Goal: Task Accomplishment & Management: Manage account settings

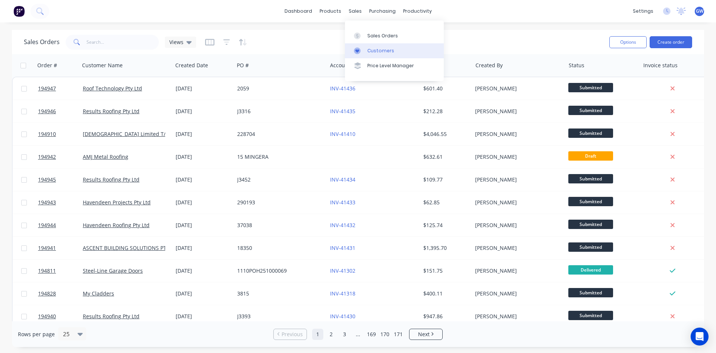
click at [371, 50] on div "Customers" at bounding box center [380, 50] width 27 height 7
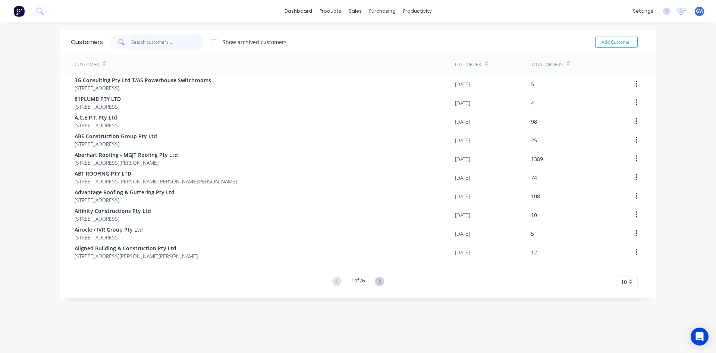
click at [171, 37] on input "text" at bounding box center [167, 42] width 73 height 15
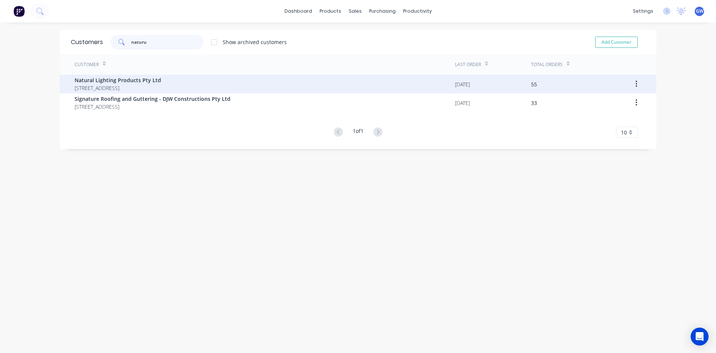
type input "naturu"
click at [161, 81] on span "Natural Lighting Products Pty Ltd" at bounding box center [118, 80] width 87 height 8
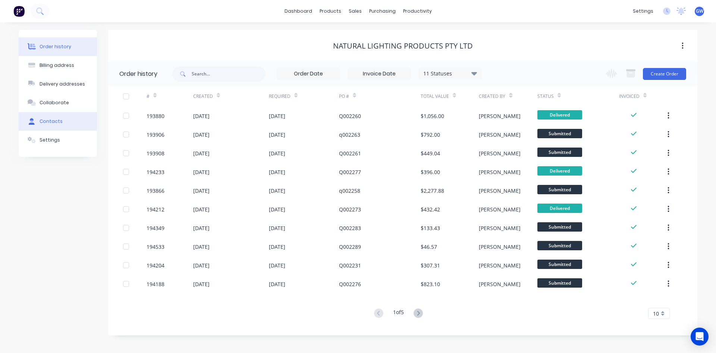
click at [60, 120] on button "Contacts" at bounding box center [58, 121] width 78 height 19
select select "AU"
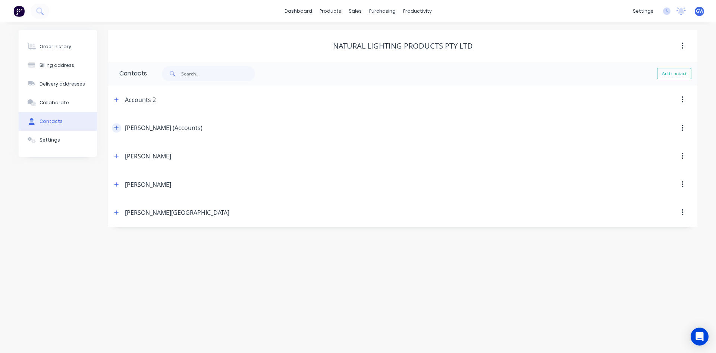
click at [117, 129] on icon "button" at bounding box center [116, 127] width 4 height 5
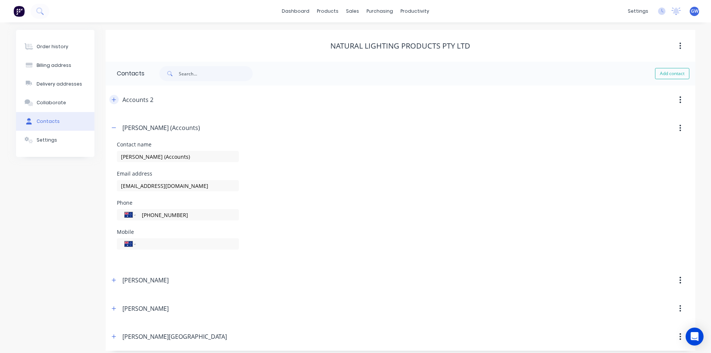
click at [113, 103] on button "button" at bounding box center [113, 99] width 9 height 9
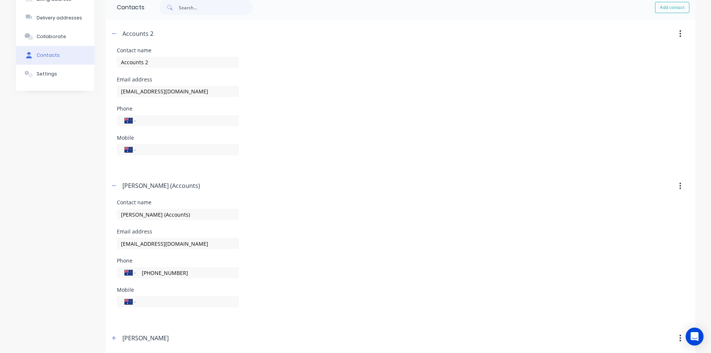
scroll to position [75, 0]
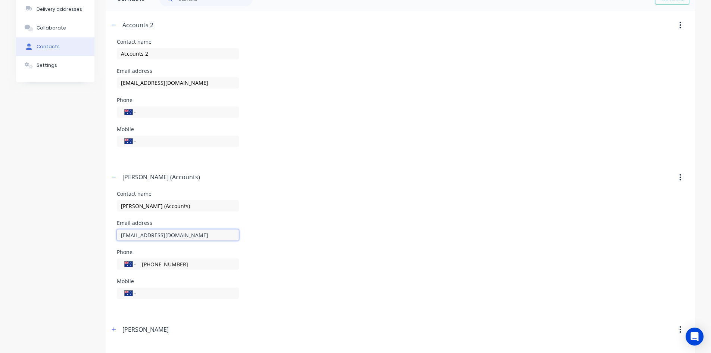
drag, startPoint x: 207, startPoint y: 231, endPoint x: 89, endPoint y: 227, distance: 117.6
click at [89, 227] on div "Order history Billing address Delivery addresses Collaborate Contacts Settings …" at bounding box center [355, 177] width 679 height 444
drag, startPoint x: 213, startPoint y: 82, endPoint x: 74, endPoint y: 82, distance: 138.4
click at [74, 82] on div "Order history Billing address Delivery addresses Collaborate Contacts Settings …" at bounding box center [355, 177] width 679 height 444
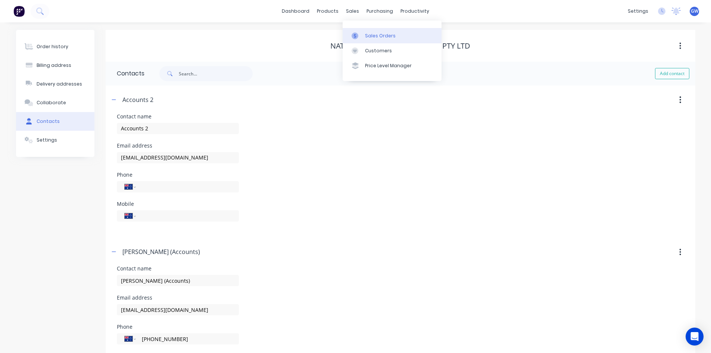
click at [361, 34] on div at bounding box center [356, 35] width 11 height 7
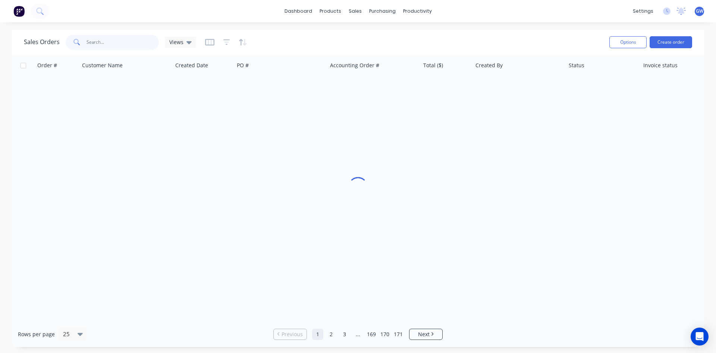
click at [109, 46] on input "text" at bounding box center [123, 42] width 73 height 15
drag, startPoint x: 109, startPoint y: 41, endPoint x: 0, endPoint y: 33, distance: 109.2
click at [0, 35] on div "Sales Orders 193.468 Views Options Create order Order # Customer Name Created D…" at bounding box center [358, 188] width 716 height 317
type input "193468"
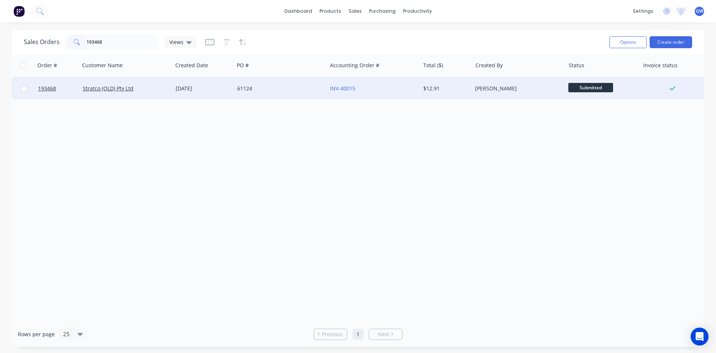
click at [434, 94] on div "$12.91" at bounding box center [446, 88] width 52 height 22
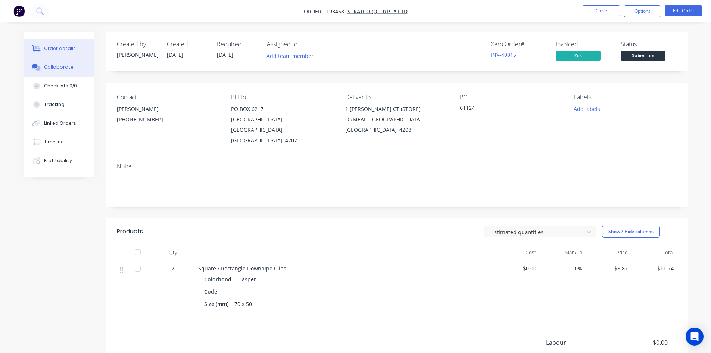
click at [56, 69] on div "Collaborate" at bounding box center [58, 67] width 29 height 7
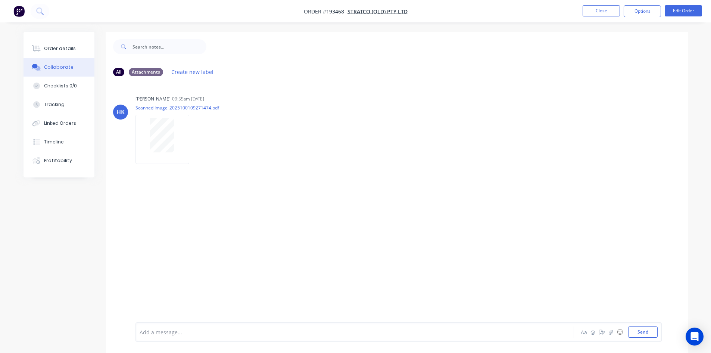
click at [68, 59] on button "Collaborate" at bounding box center [59, 67] width 71 height 19
click at [70, 53] on button "Order details" at bounding box center [59, 48] width 71 height 19
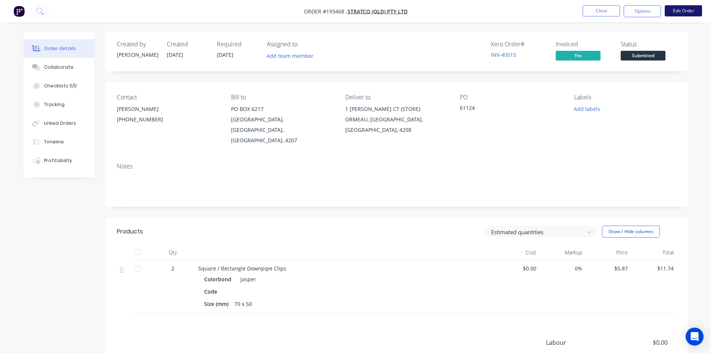
click at [679, 7] on button "Edit Order" at bounding box center [682, 10] width 37 height 11
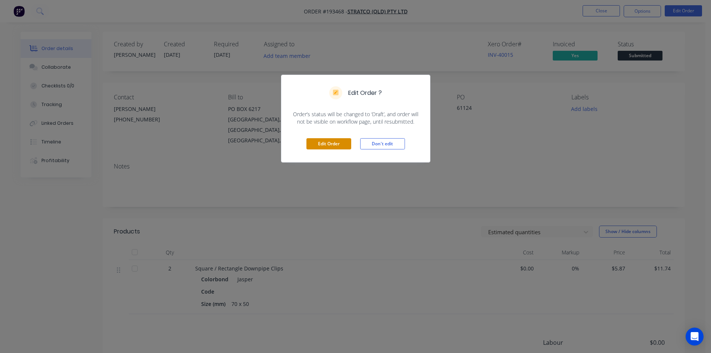
click at [322, 139] on button "Edit Order" at bounding box center [328, 143] width 45 height 11
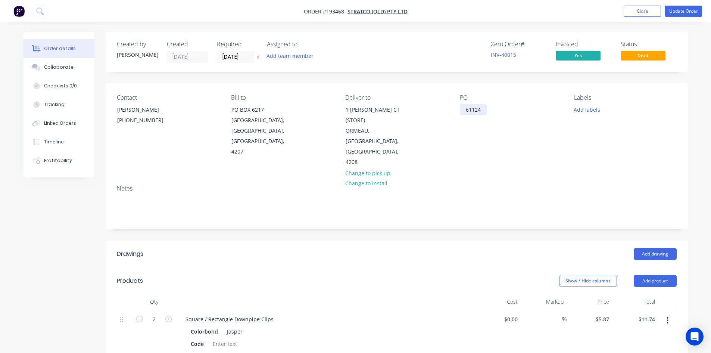
click at [475, 113] on div "61124" at bounding box center [473, 109] width 27 height 11
click at [506, 189] on div "Notes" at bounding box center [397, 204] width 582 height 50
click at [696, 10] on button "Update Order" at bounding box center [682, 11] width 37 height 11
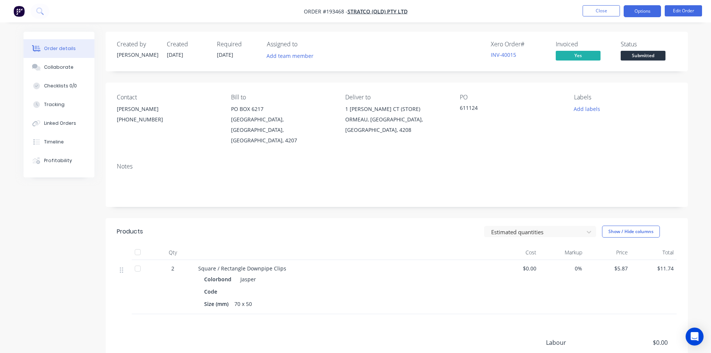
click at [645, 12] on button "Options" at bounding box center [641, 11] width 37 height 12
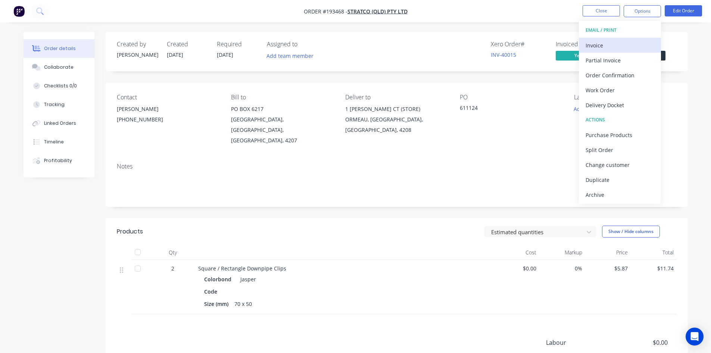
click at [630, 41] on div "Invoice" at bounding box center [619, 45] width 69 height 11
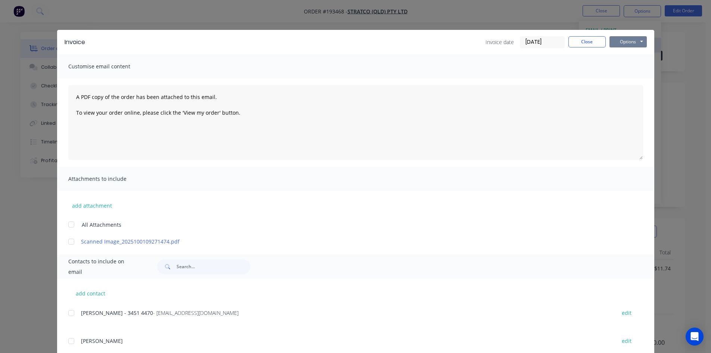
click at [630, 41] on button "Options" at bounding box center [627, 41] width 37 height 11
click at [631, 52] on button "Preview" at bounding box center [633, 55] width 48 height 12
click at [589, 43] on button "Close" at bounding box center [586, 41] width 37 height 11
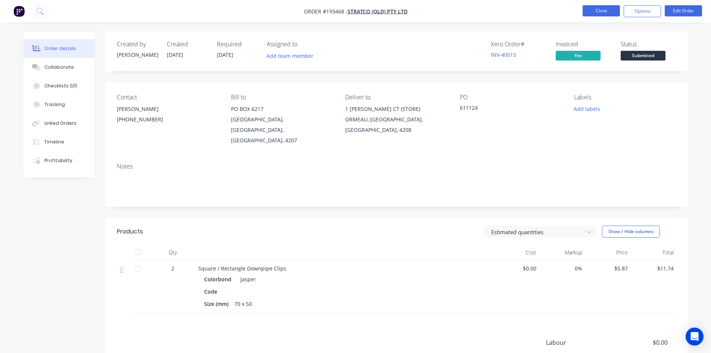
click at [610, 13] on button "Close" at bounding box center [600, 10] width 37 height 11
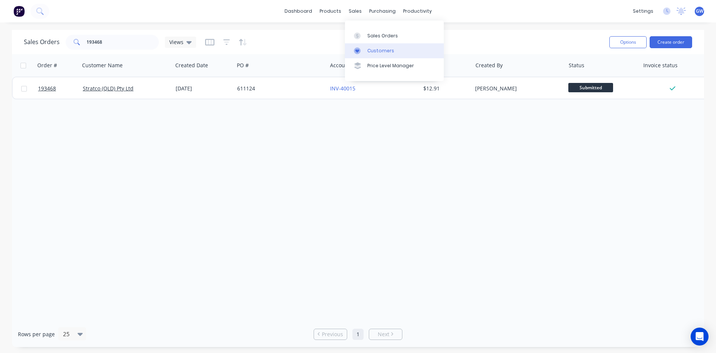
click at [384, 55] on link "Customers" at bounding box center [394, 50] width 99 height 15
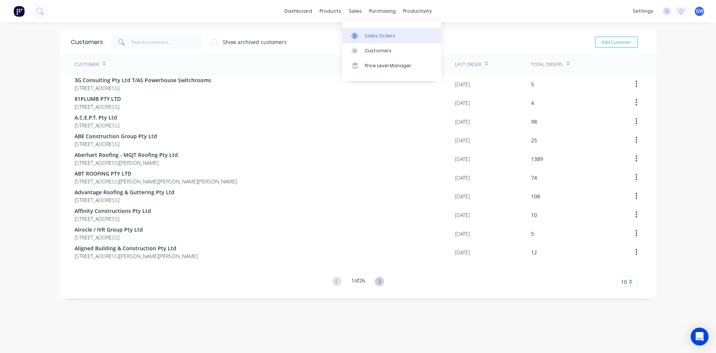
click at [367, 35] on div "Sales Orders" at bounding box center [380, 35] width 31 height 7
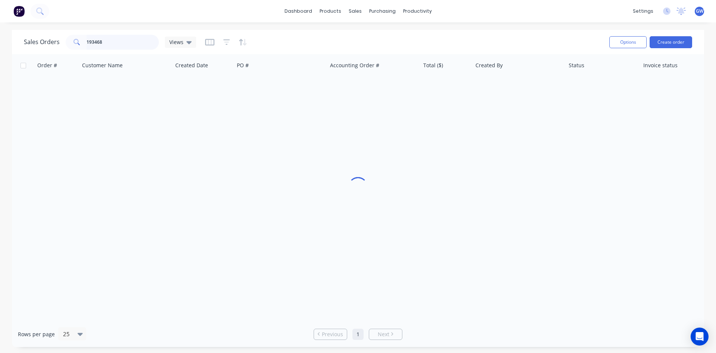
click at [126, 37] on input "193468" at bounding box center [123, 42] width 73 height 15
type input "194494"
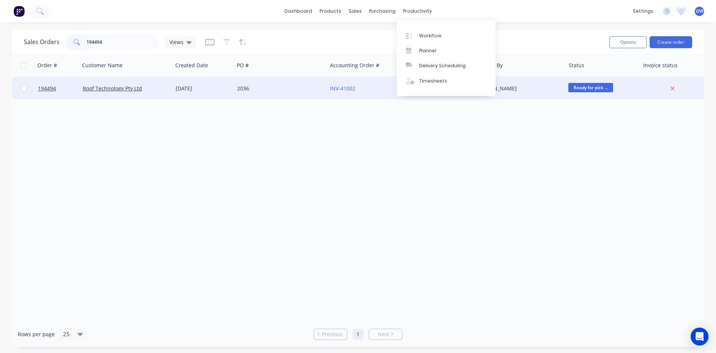
click at [539, 91] on div "[PERSON_NAME]" at bounding box center [516, 88] width 83 height 7
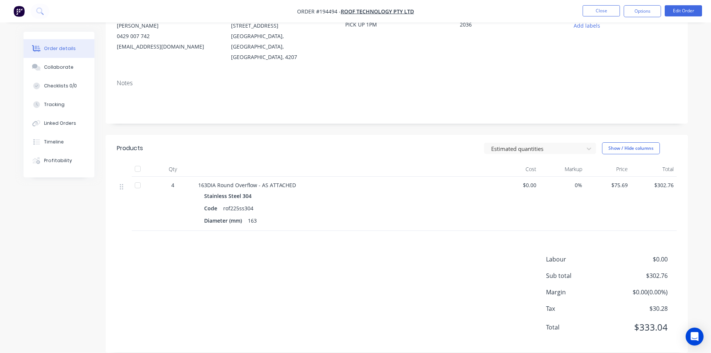
scroll to position [84, 0]
click at [365, 243] on div "Products Estimated quantities Show / Hide columns Qty Cost Markup Price Total 4…" at bounding box center [397, 242] width 582 height 217
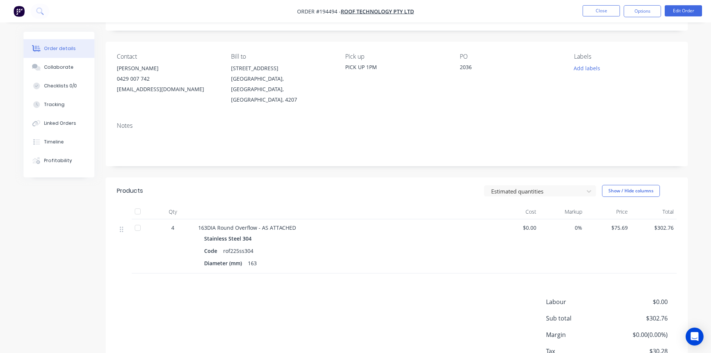
scroll to position [0, 0]
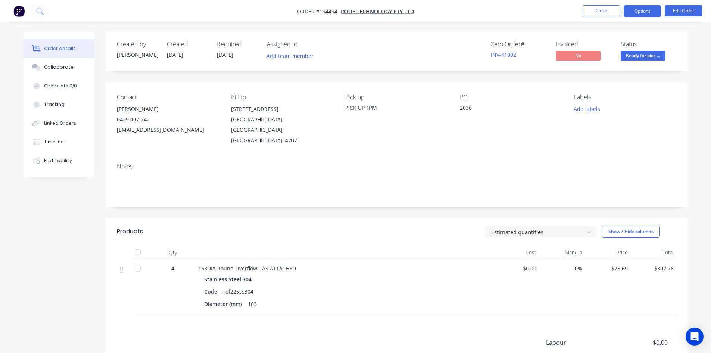
click at [647, 14] on button "Options" at bounding box center [641, 11] width 37 height 12
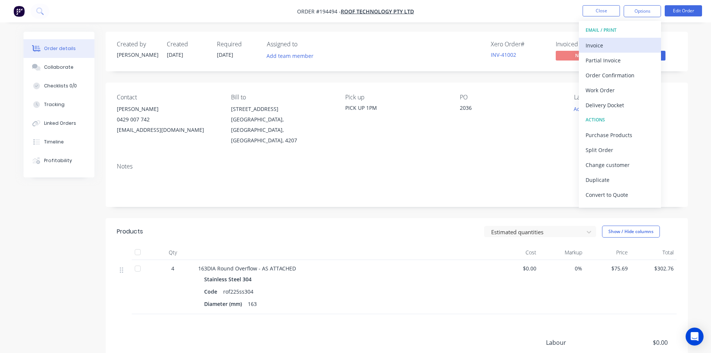
click at [629, 40] on div "Invoice" at bounding box center [619, 45] width 69 height 11
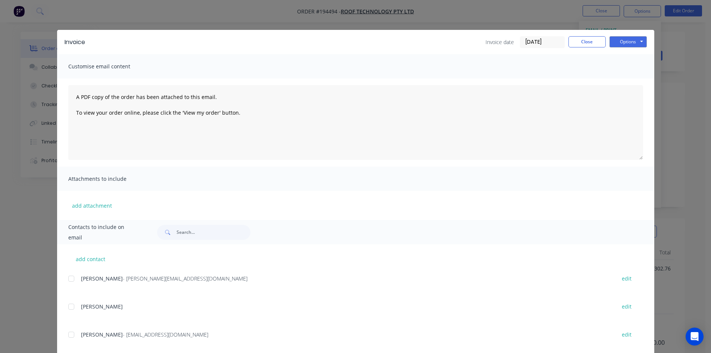
click at [70, 279] on div at bounding box center [71, 278] width 15 height 15
click at [639, 33] on div "Invoice Invoice date [DATE] Close Options Preview Print Email" at bounding box center [355, 42] width 597 height 24
click at [633, 37] on button "Options" at bounding box center [627, 41] width 37 height 11
click at [629, 79] on button "Email" at bounding box center [633, 79] width 48 height 12
click at [589, 42] on button "Close" at bounding box center [586, 41] width 37 height 11
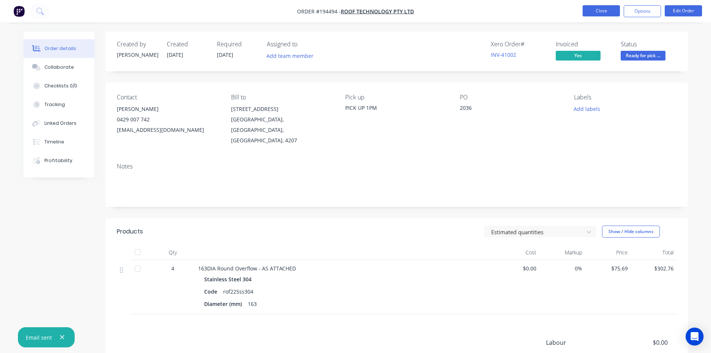
click at [594, 13] on button "Close" at bounding box center [600, 10] width 37 height 11
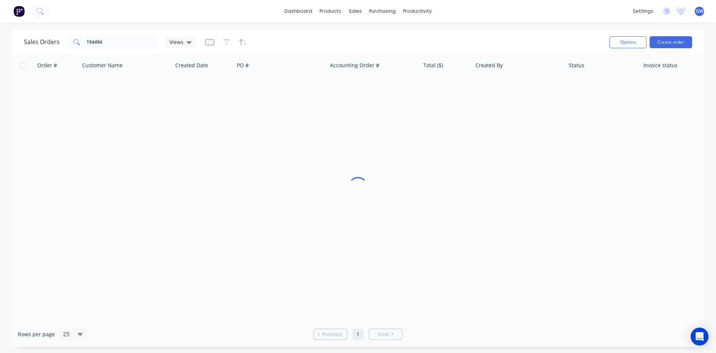
click at [113, 33] on div "Sales Orders 194494 Views" at bounding box center [314, 42] width 580 height 18
click at [113, 34] on div "Sales Orders 194494 Views" at bounding box center [314, 42] width 580 height 18
click at [104, 43] on input "194494" at bounding box center [123, 42] width 73 height 15
type input "194662"
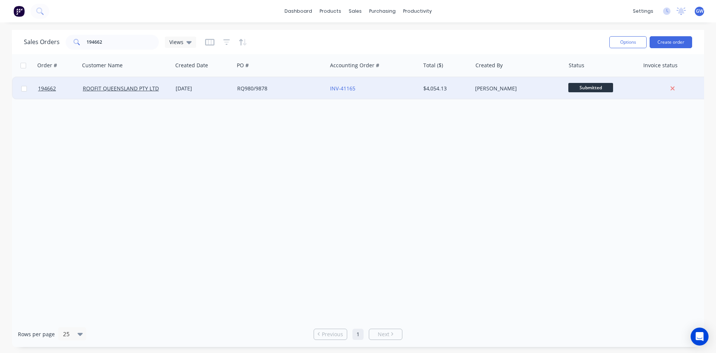
click at [431, 94] on div "$4,054.13" at bounding box center [446, 88] width 52 height 22
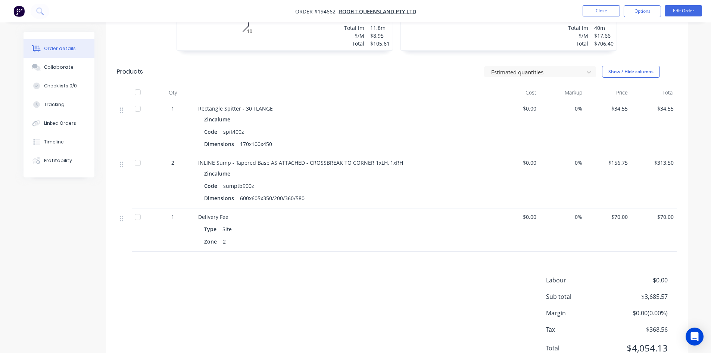
scroll to position [1399, 0]
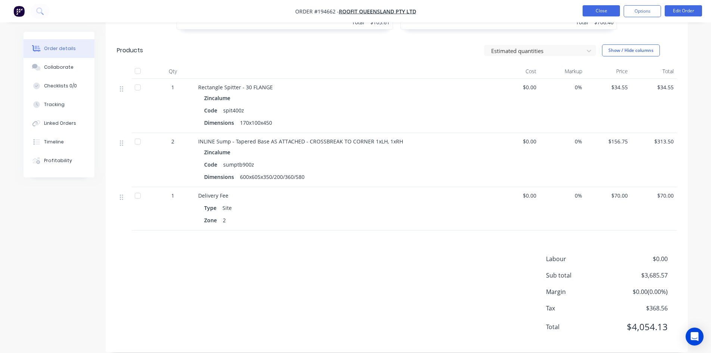
click at [601, 15] on button "Close" at bounding box center [600, 10] width 37 height 11
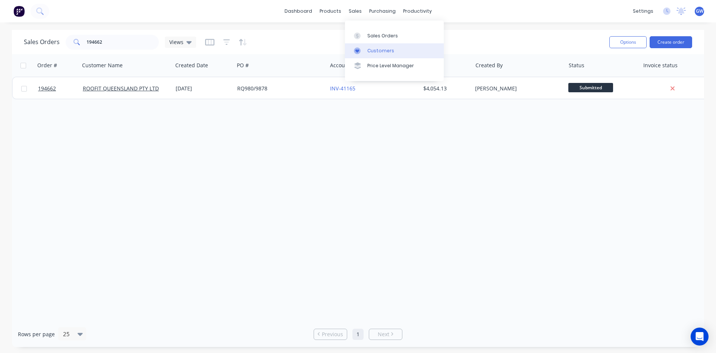
click at [375, 49] on div "Customers" at bounding box center [380, 50] width 27 height 7
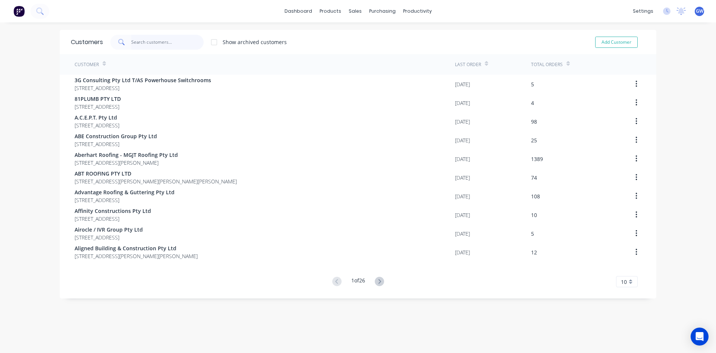
click at [177, 43] on input "text" at bounding box center [167, 42] width 73 height 15
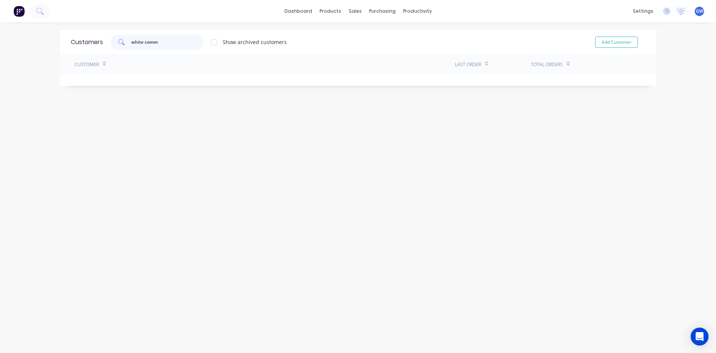
type input "white comm"
click at [213, 44] on div at bounding box center [214, 42] width 15 height 15
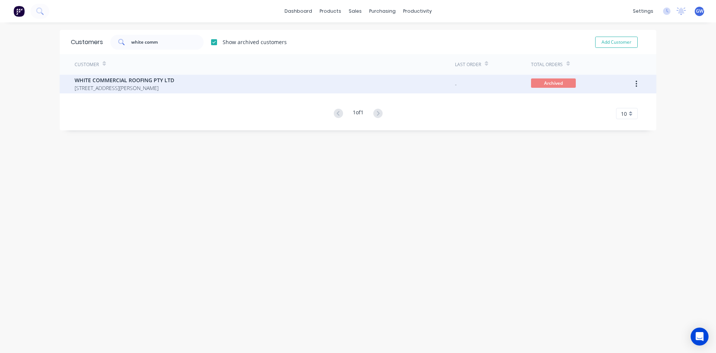
click at [174, 89] on span "[STREET_ADDRESS][PERSON_NAME]" at bounding box center [125, 88] width 100 height 8
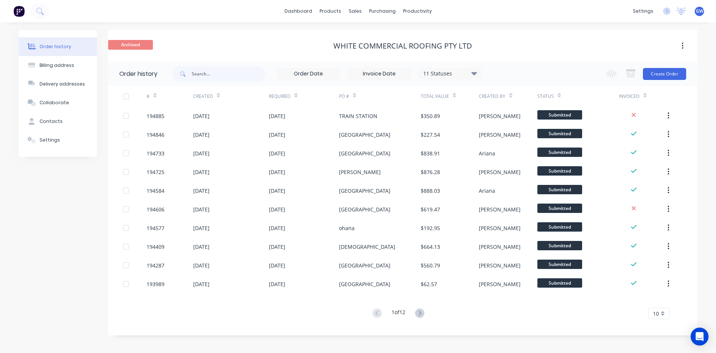
click at [680, 44] on button "button" at bounding box center [683, 45] width 18 height 13
click at [668, 62] on div "Unarchive" at bounding box center [655, 65] width 57 height 11
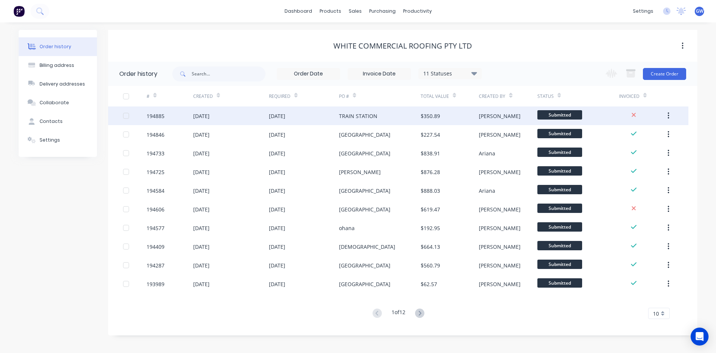
click at [479, 110] on div "$350.89" at bounding box center [450, 115] width 58 height 19
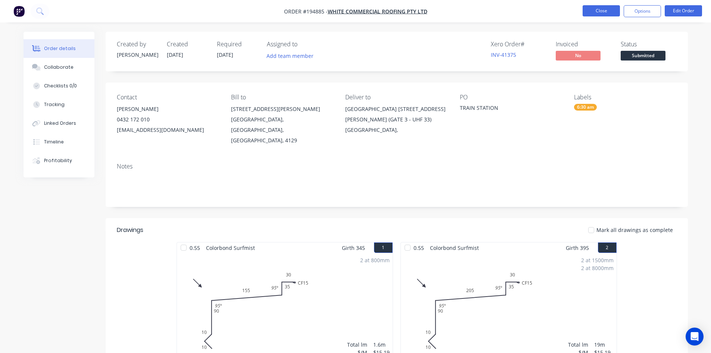
click at [603, 10] on button "Close" at bounding box center [600, 10] width 37 height 11
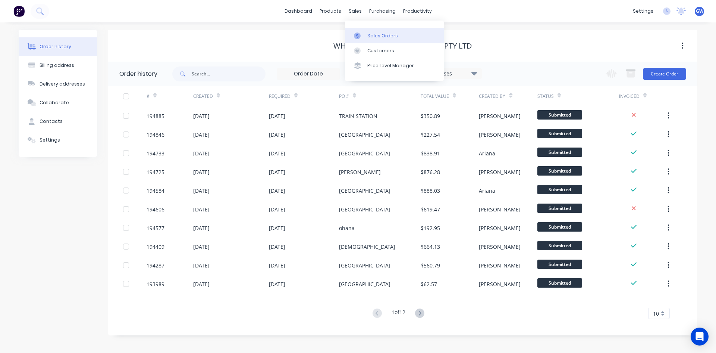
click at [366, 31] on link "Sales Orders" at bounding box center [394, 35] width 99 height 15
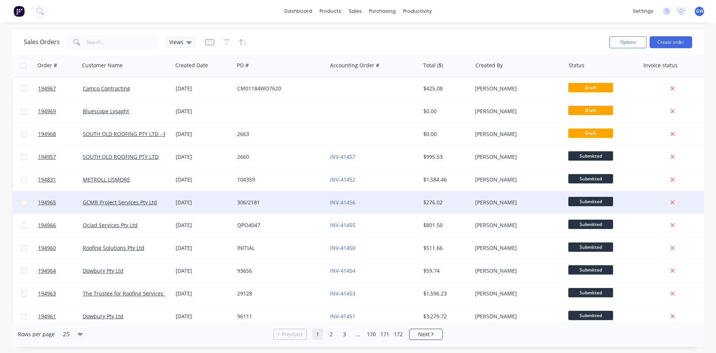
click at [494, 198] on div "[PERSON_NAME]" at bounding box center [516, 201] width 83 height 7
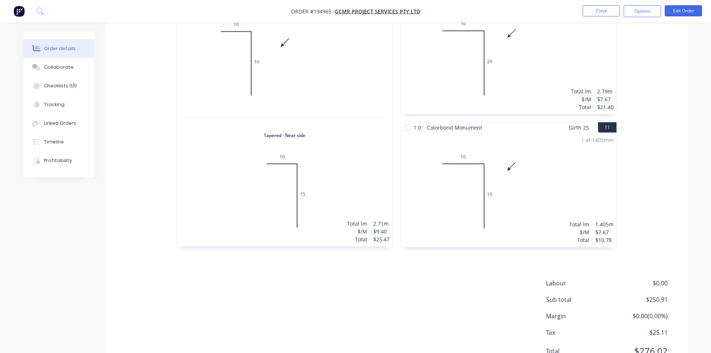
scroll to position [1299, 0]
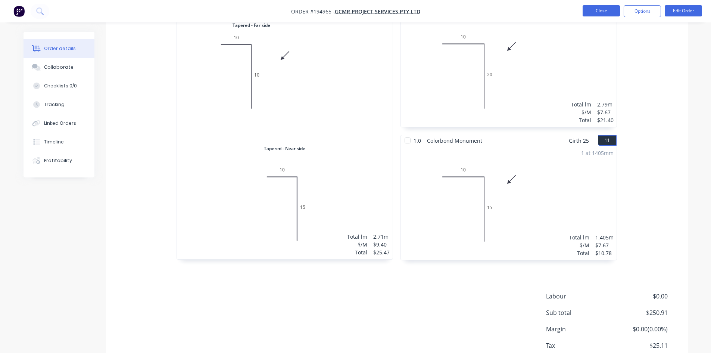
click at [587, 14] on button "Close" at bounding box center [600, 10] width 37 height 11
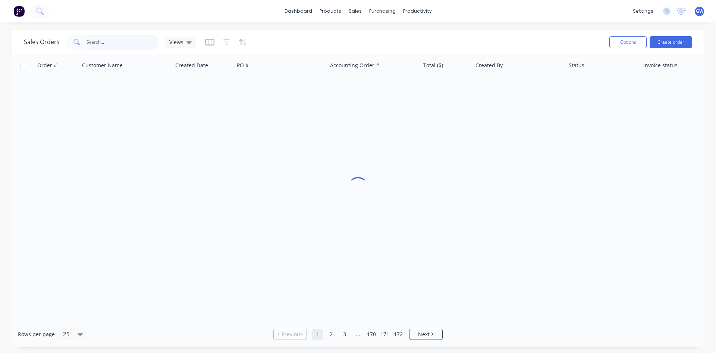
click at [112, 43] on input "text" at bounding box center [123, 42] width 73 height 15
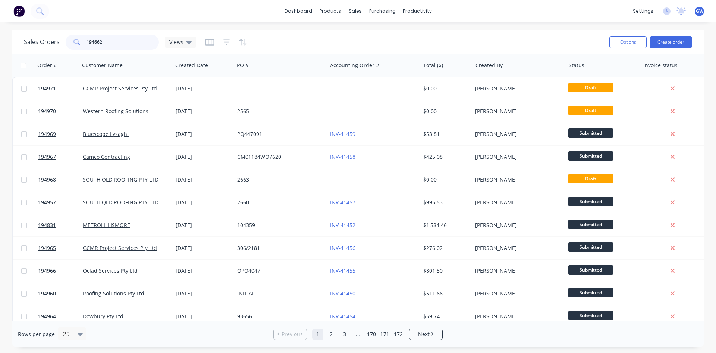
type input "194662"
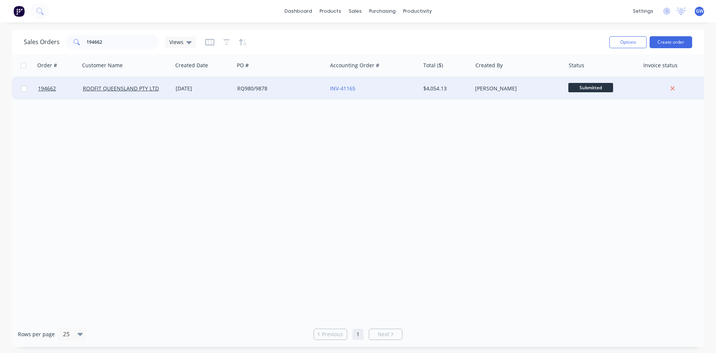
click at [417, 85] on div "INV-41165" at bounding box center [373, 88] width 87 height 7
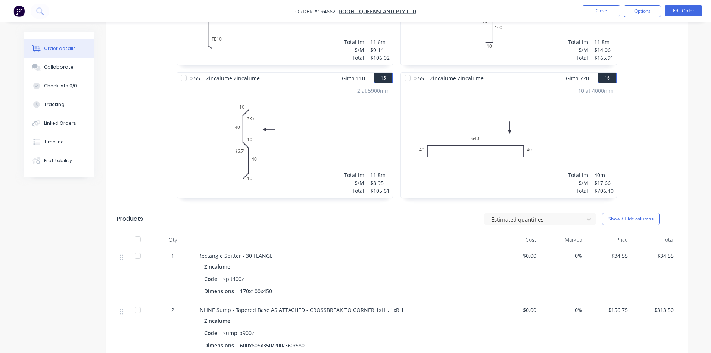
scroll to position [1380, 0]
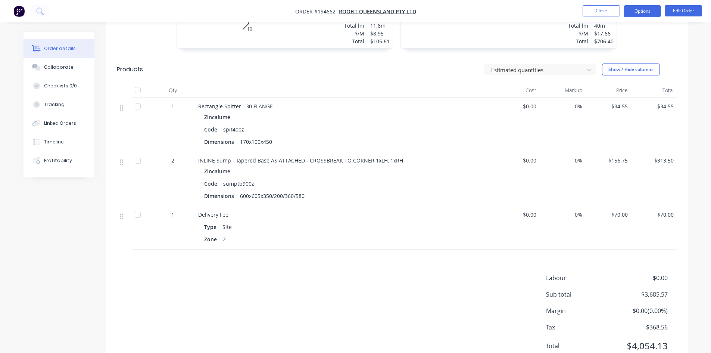
click at [631, 11] on button "Options" at bounding box center [641, 11] width 37 height 12
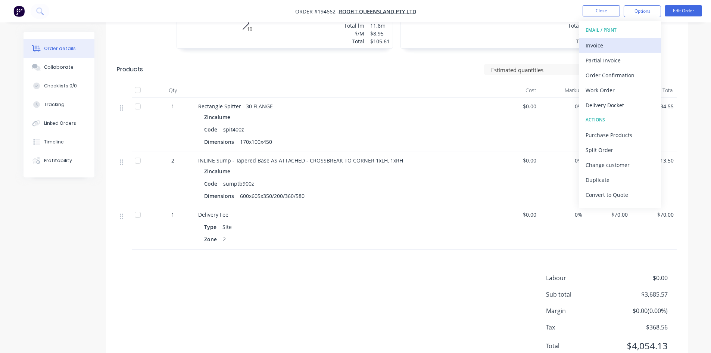
click at [615, 49] on div "Invoice" at bounding box center [619, 45] width 69 height 11
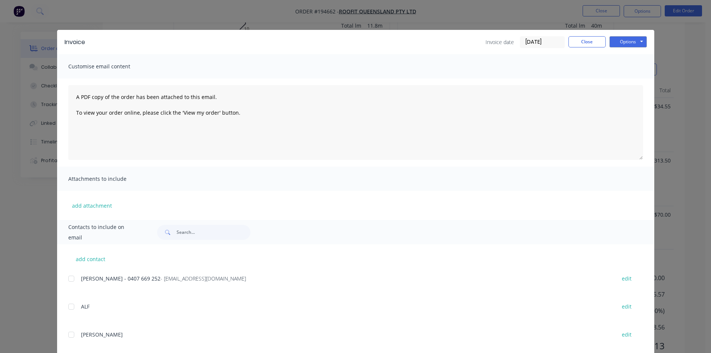
click at [72, 281] on div at bounding box center [71, 278] width 15 height 15
drag, startPoint x: 617, startPoint y: 37, endPoint x: 628, endPoint y: 45, distance: 13.3
click at [620, 38] on button "Options" at bounding box center [627, 41] width 37 height 11
click at [633, 78] on button "Email" at bounding box center [633, 79] width 48 height 12
click at [584, 41] on button "Close" at bounding box center [586, 41] width 37 height 11
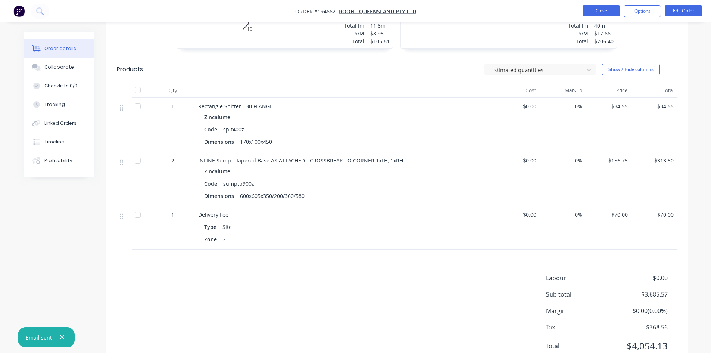
click at [604, 16] on button "Close" at bounding box center [600, 10] width 37 height 11
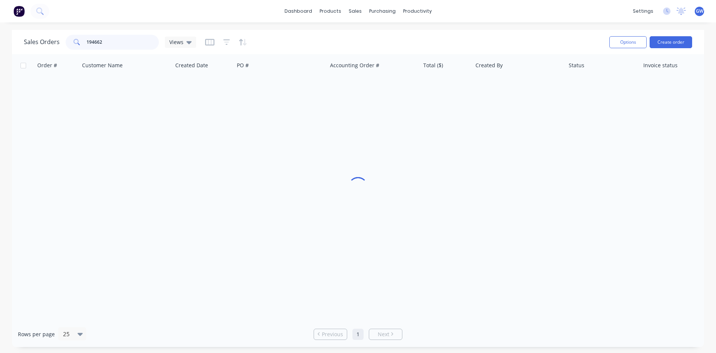
drag, startPoint x: 122, startPoint y: 46, endPoint x: 73, endPoint y: 43, distance: 48.2
click at [73, 43] on div "194662" at bounding box center [112, 42] width 93 height 15
type input "194377"
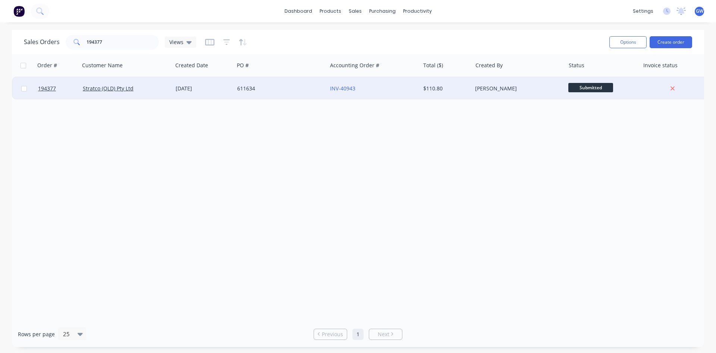
click at [483, 87] on div "[PERSON_NAME]" at bounding box center [516, 88] width 83 height 7
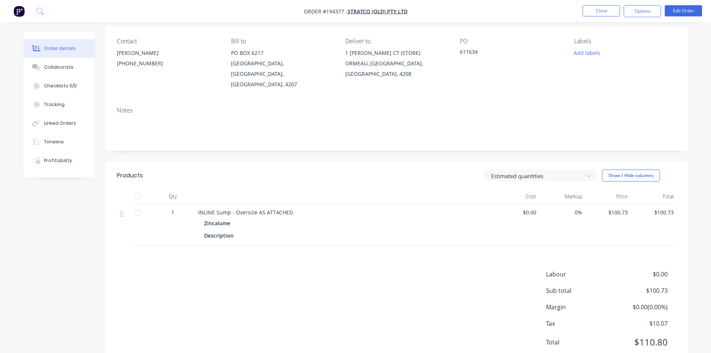
scroll to position [64, 0]
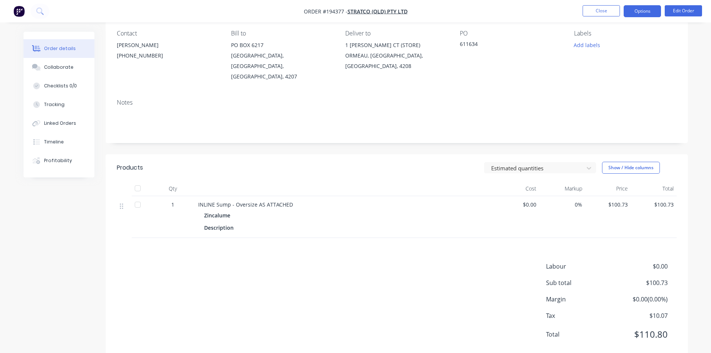
click at [652, 13] on button "Options" at bounding box center [641, 11] width 37 height 12
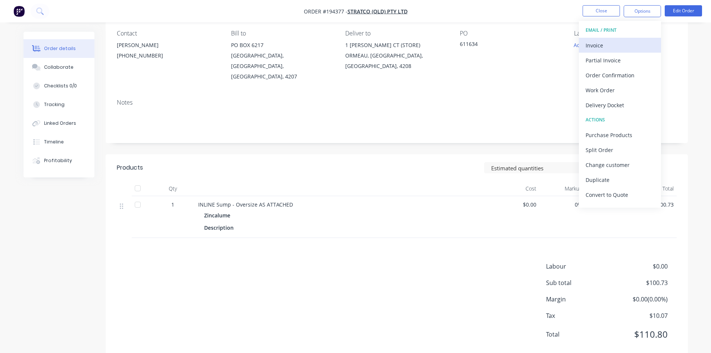
click at [621, 44] on div "Invoice" at bounding box center [619, 45] width 69 height 11
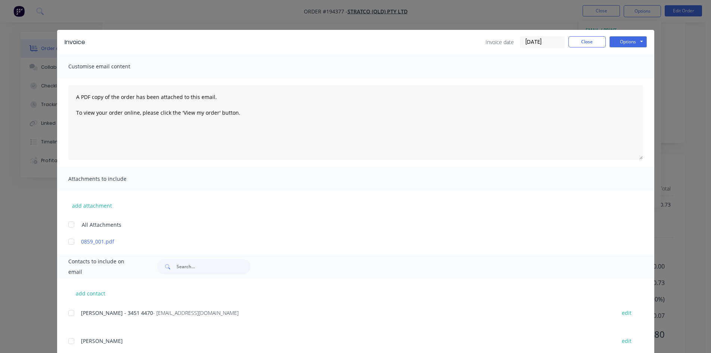
click at [71, 316] on div at bounding box center [71, 312] width 15 height 15
click at [622, 46] on button "Options" at bounding box center [627, 41] width 37 height 11
click at [628, 80] on button "Email" at bounding box center [633, 79] width 48 height 12
click at [594, 42] on button "Close" at bounding box center [586, 41] width 37 height 11
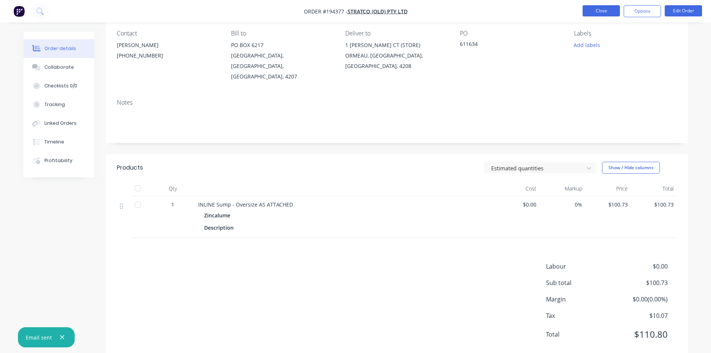
click at [598, 15] on button "Close" at bounding box center [600, 10] width 37 height 11
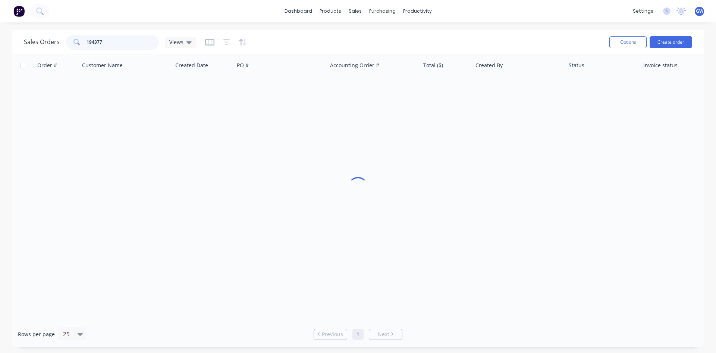
click at [115, 37] on input "194377" at bounding box center [123, 42] width 73 height 15
type input "194560"
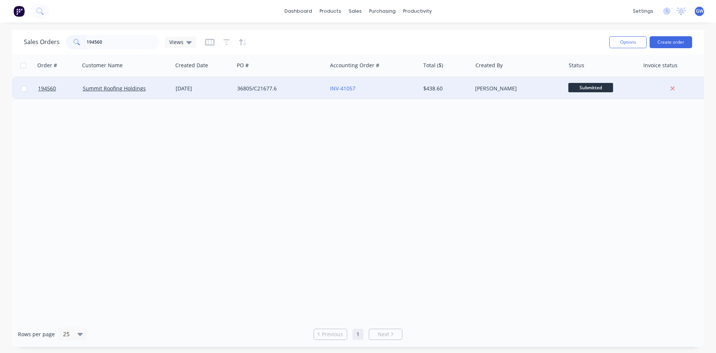
click at [487, 86] on div "[PERSON_NAME]" at bounding box center [516, 88] width 83 height 7
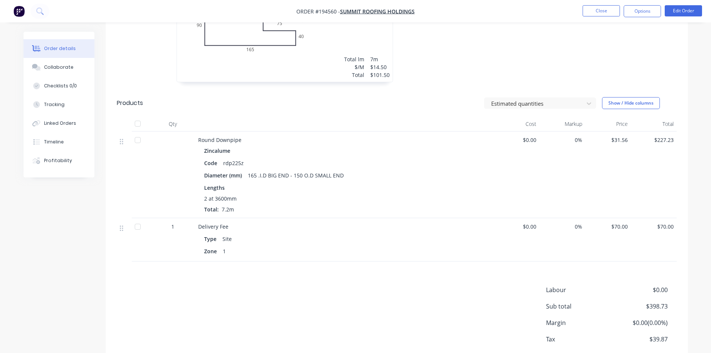
scroll to position [309, 0]
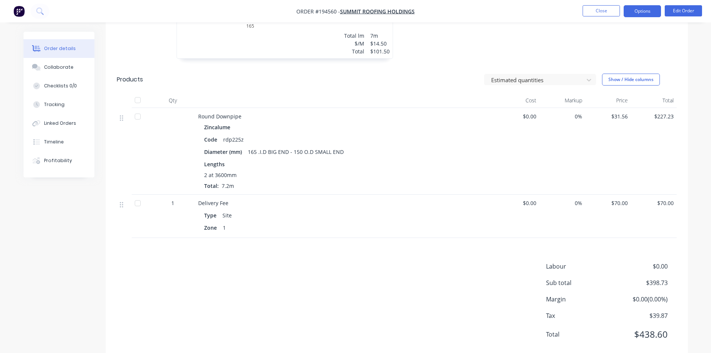
click at [648, 13] on button "Options" at bounding box center [641, 11] width 37 height 12
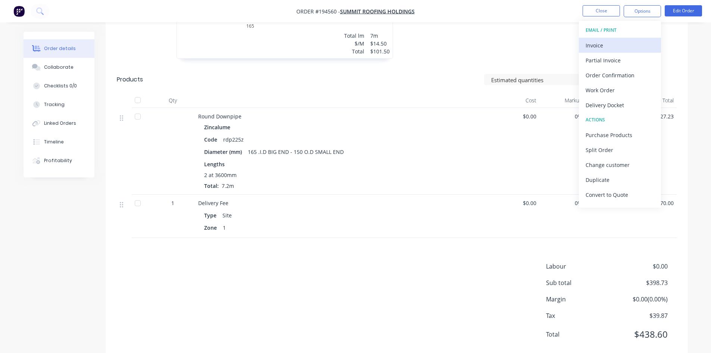
click at [619, 44] on div "Invoice" at bounding box center [619, 45] width 69 height 11
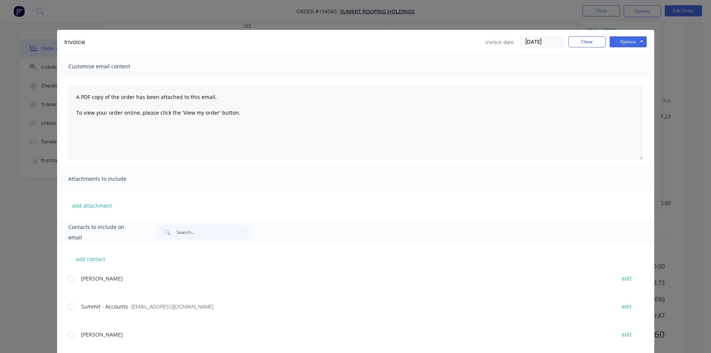
click at [70, 306] on div at bounding box center [71, 306] width 15 height 15
click at [628, 41] on button "Options" at bounding box center [627, 41] width 37 height 11
click at [630, 81] on button "Email" at bounding box center [633, 79] width 48 height 12
click at [587, 40] on button "Close" at bounding box center [586, 41] width 37 height 11
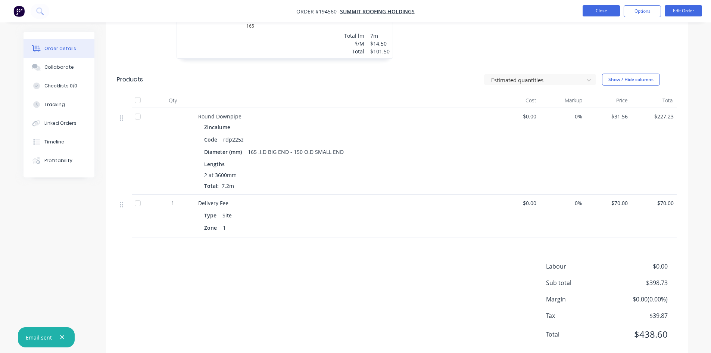
click at [590, 11] on button "Close" at bounding box center [600, 10] width 37 height 11
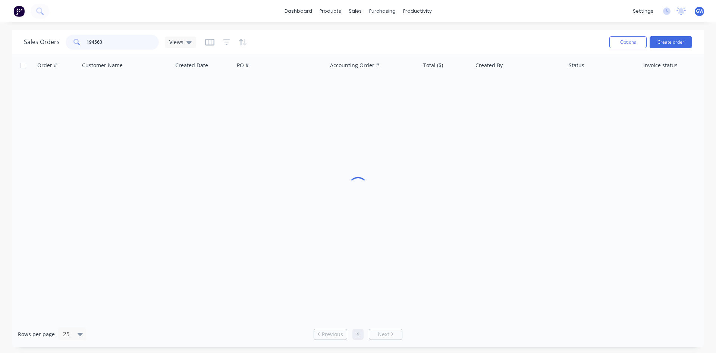
drag, startPoint x: 114, startPoint y: 38, endPoint x: 36, endPoint y: 38, distance: 78.3
click at [36, 38] on div "Sales Orders 194560 Views" at bounding box center [110, 42] width 172 height 15
type input "194603"
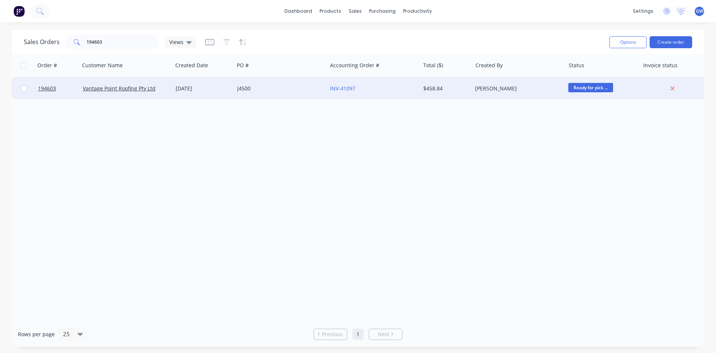
click at [492, 91] on div "[PERSON_NAME]" at bounding box center [516, 88] width 83 height 7
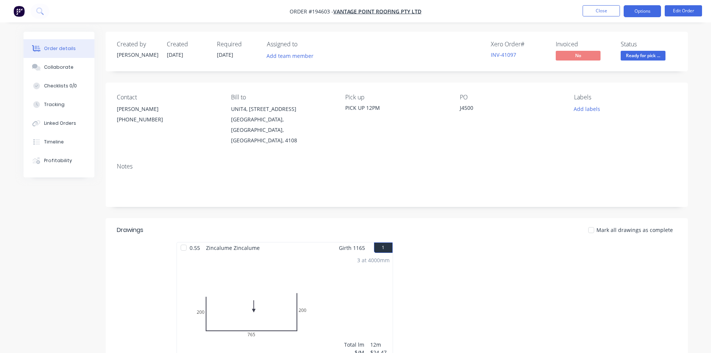
click at [643, 9] on button "Options" at bounding box center [641, 11] width 37 height 12
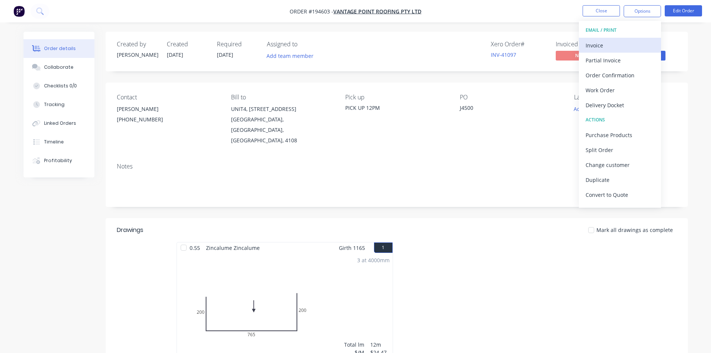
click at [621, 44] on div "Invoice" at bounding box center [619, 45] width 69 height 11
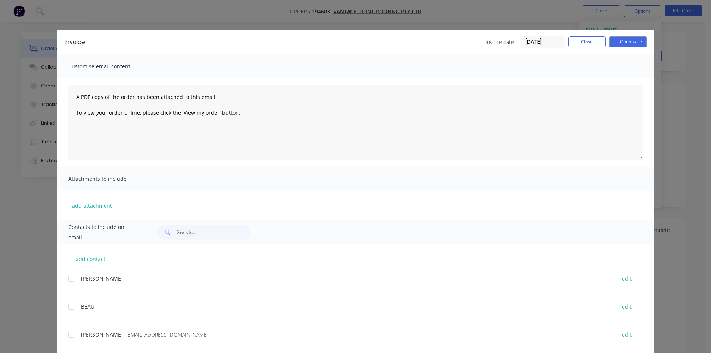
click at [73, 333] on div at bounding box center [71, 334] width 15 height 15
click at [633, 44] on button "Options" at bounding box center [627, 41] width 37 height 11
click at [628, 82] on button "Email" at bounding box center [633, 79] width 48 height 12
click at [589, 47] on button "Close" at bounding box center [586, 41] width 37 height 11
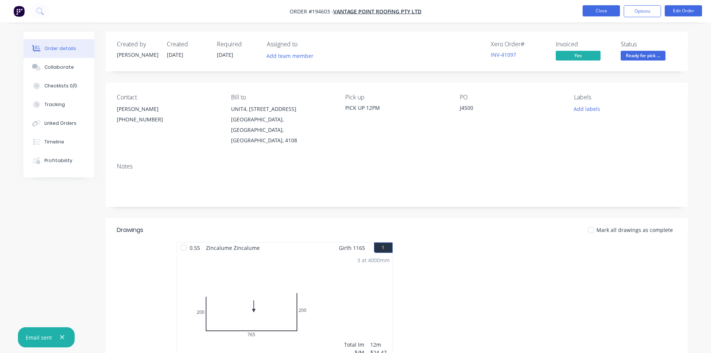
click at [604, 13] on button "Close" at bounding box center [600, 10] width 37 height 11
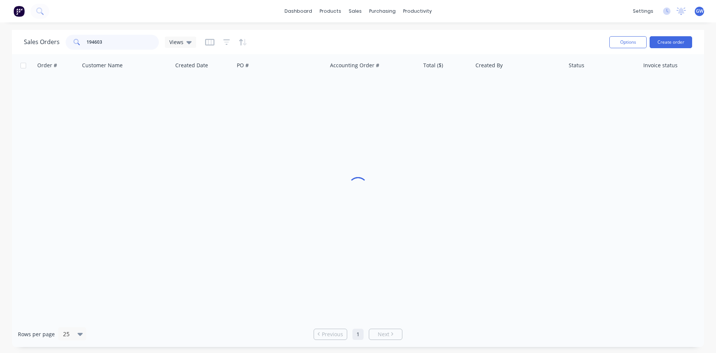
click at [119, 46] on input "194603" at bounding box center [123, 42] width 73 height 15
type input "194223"
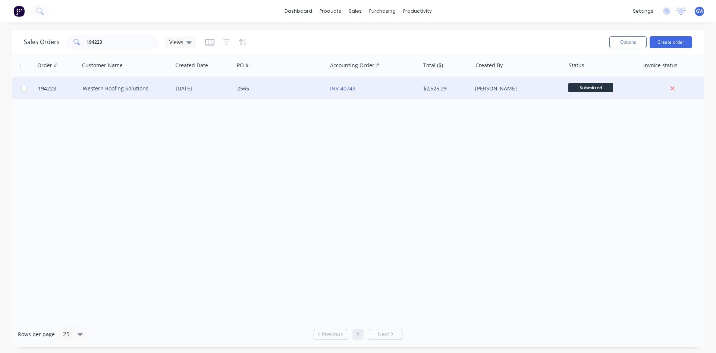
click at [419, 82] on div "INV-40743" at bounding box center [373, 88] width 93 height 22
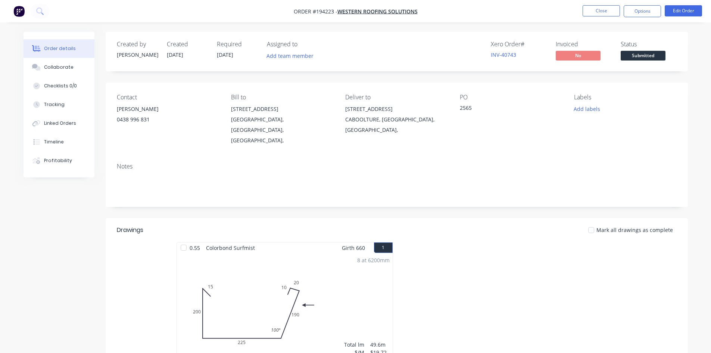
click at [638, 17] on nav "Order #194223 - Western Roofing Solutions Close Options Edit Order" at bounding box center [355, 11] width 711 height 22
click at [644, 15] on button "Options" at bounding box center [641, 11] width 37 height 12
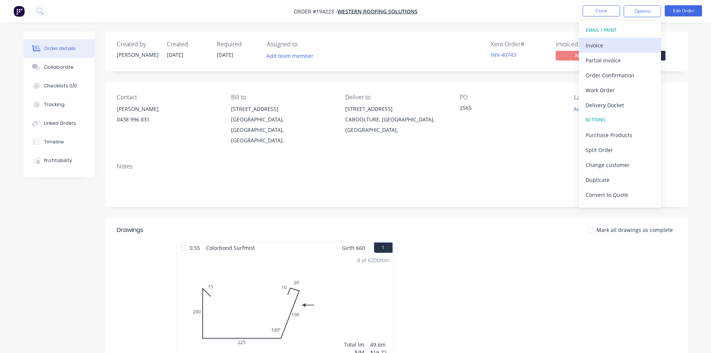
click at [627, 40] on div "Invoice" at bounding box center [619, 45] width 69 height 11
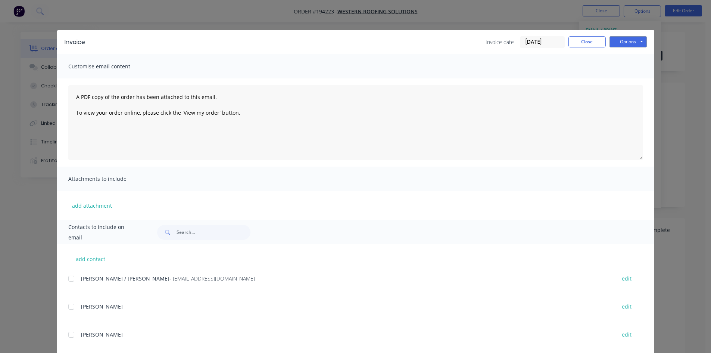
click at [70, 280] on div at bounding box center [71, 278] width 15 height 15
click at [623, 39] on button "Options" at bounding box center [627, 41] width 37 height 11
click at [627, 81] on button "Email" at bounding box center [633, 79] width 48 height 12
click at [594, 42] on button "Close" at bounding box center [586, 41] width 37 height 11
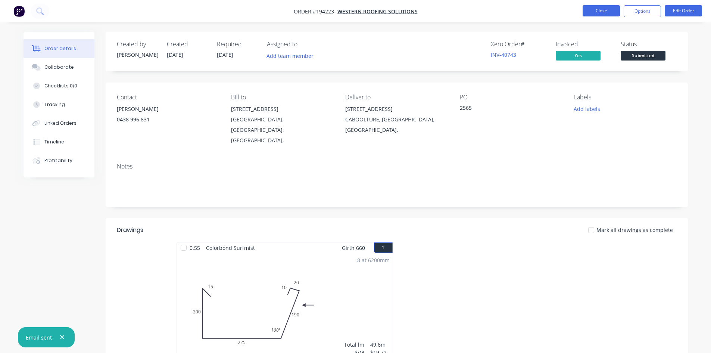
click at [595, 11] on button "Close" at bounding box center [600, 10] width 37 height 11
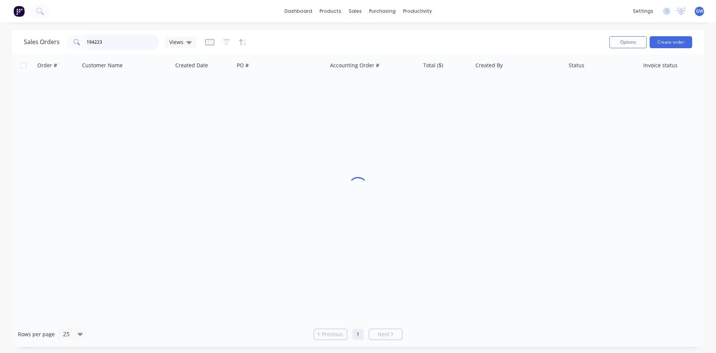
click at [146, 42] on input "194223" at bounding box center [123, 42] width 73 height 15
type input "194354"
click at [513, 84] on div "[PERSON_NAME]" at bounding box center [518, 88] width 93 height 22
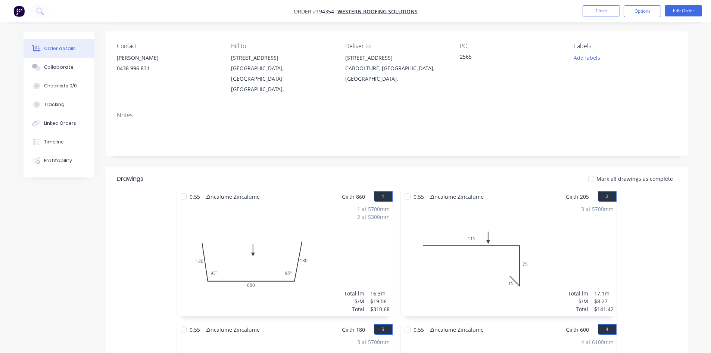
scroll to position [38, 0]
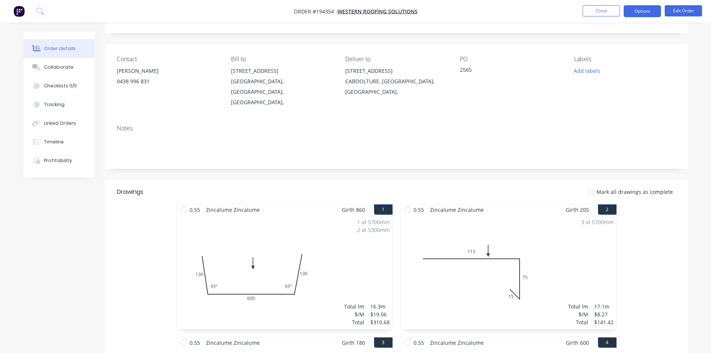
click at [648, 9] on button "Options" at bounding box center [641, 11] width 37 height 12
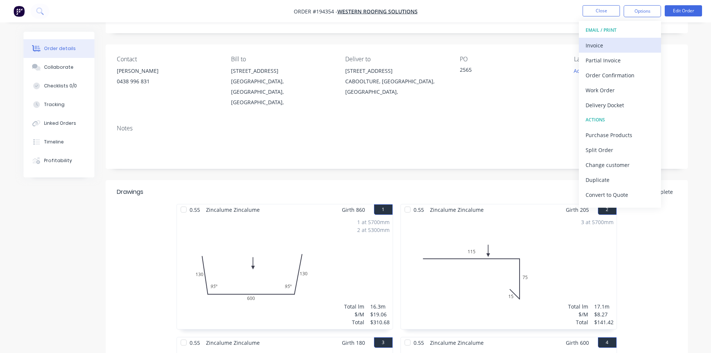
click at [626, 44] on div "Invoice" at bounding box center [619, 45] width 69 height 11
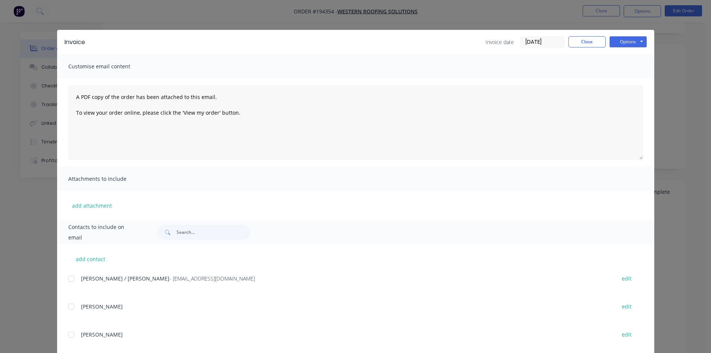
click at [71, 282] on div at bounding box center [71, 278] width 15 height 15
click at [633, 41] on button "Options" at bounding box center [627, 41] width 37 height 11
click at [633, 78] on button "Email" at bounding box center [633, 79] width 48 height 12
click at [592, 40] on button "Close" at bounding box center [586, 41] width 37 height 11
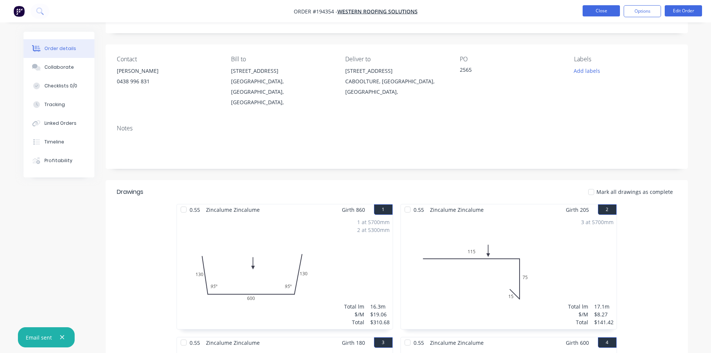
click at [600, 8] on button "Close" at bounding box center [600, 10] width 37 height 11
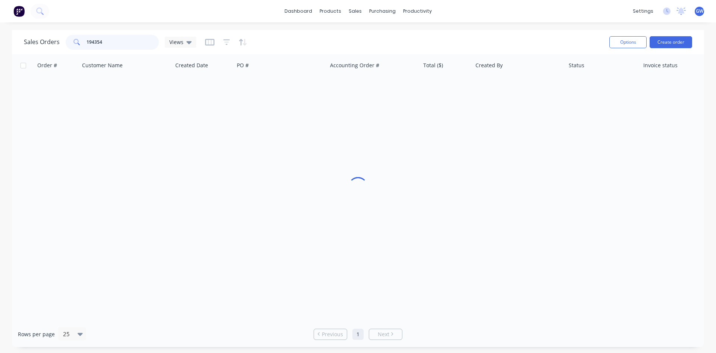
drag, startPoint x: 112, startPoint y: 37, endPoint x: 67, endPoint y: 34, distance: 45.6
click at [67, 34] on div "Sales Orders 194354 Views" at bounding box center [314, 42] width 580 height 18
type input "194546"
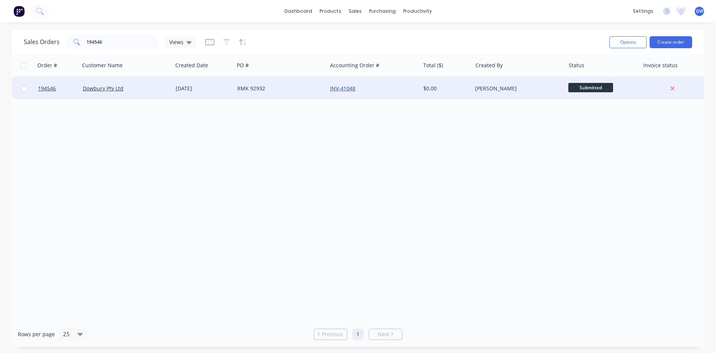
click at [350, 86] on link "INV-41048" at bounding box center [342, 88] width 25 height 7
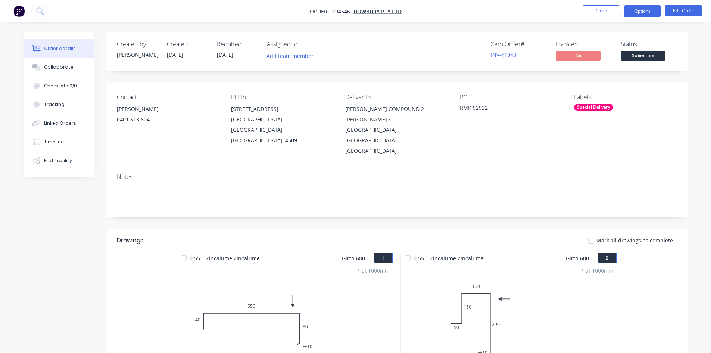
click at [649, 14] on button "Options" at bounding box center [641, 11] width 37 height 12
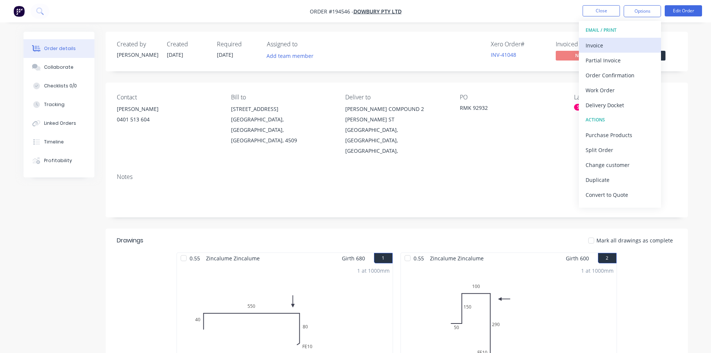
click at [635, 38] on button "Invoice" at bounding box center [620, 45] width 82 height 15
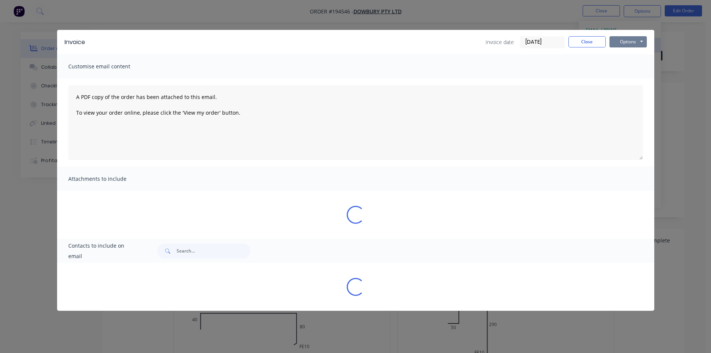
click at [635, 38] on button "Options" at bounding box center [627, 41] width 37 height 11
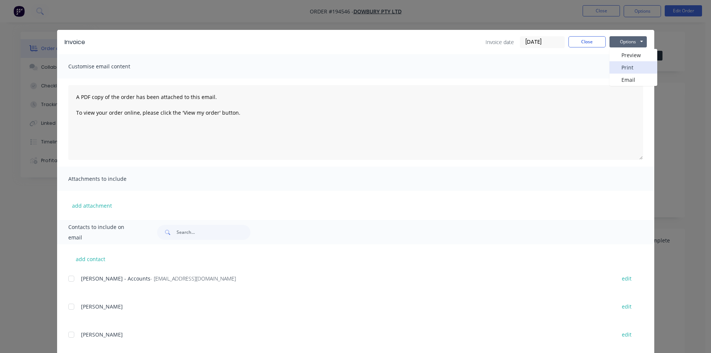
click at [634, 67] on button "Print" at bounding box center [633, 67] width 48 height 12
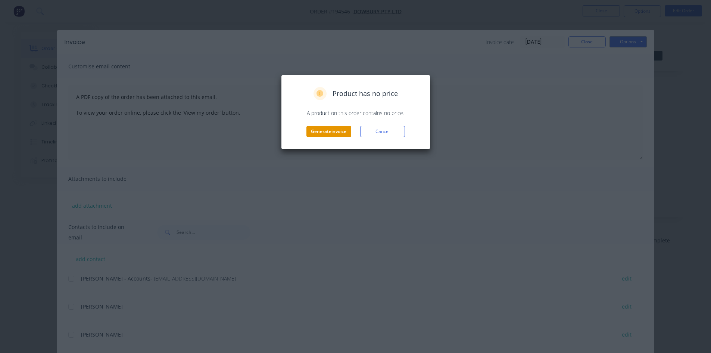
click at [322, 127] on button "Generate invoice" at bounding box center [328, 131] width 45 height 11
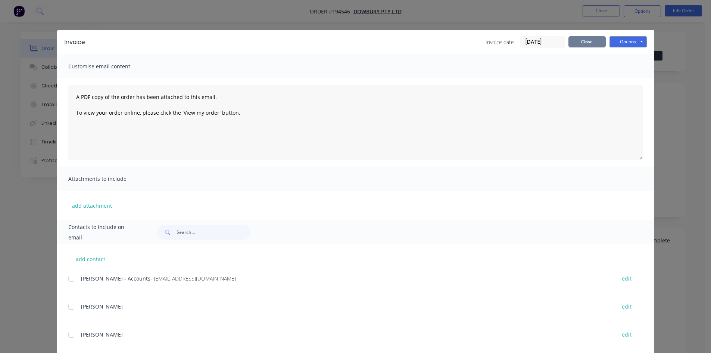
click at [580, 45] on button "Close" at bounding box center [586, 41] width 37 height 11
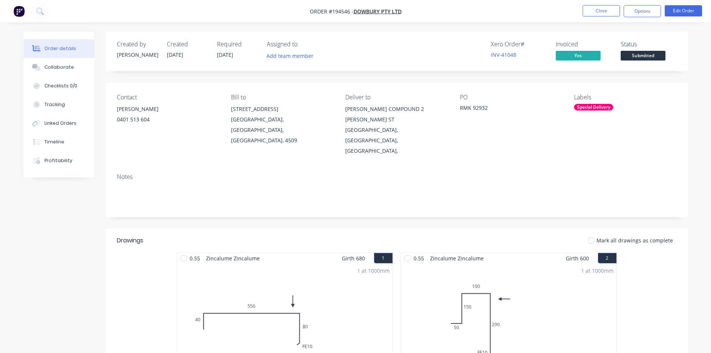
click at [592, 18] on nav "Order #194546 - Dowbury Pty Ltd Close Options Edit Order" at bounding box center [355, 11] width 711 height 22
click at [599, 14] on button "Close" at bounding box center [600, 10] width 37 height 11
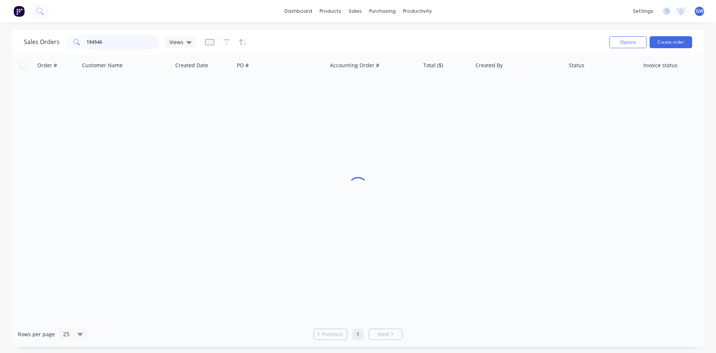
click at [153, 40] on input "194546" at bounding box center [123, 42] width 73 height 15
type input "194726"
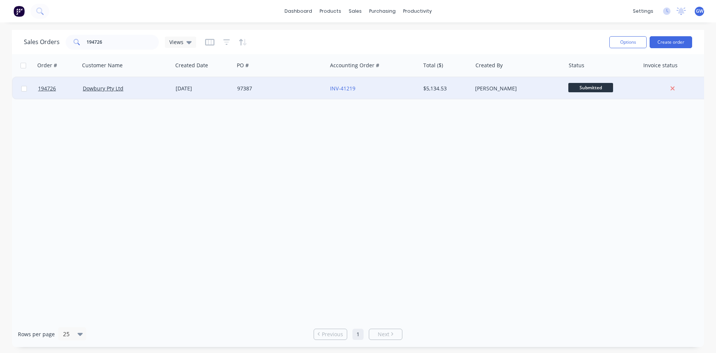
click at [484, 82] on div "[PERSON_NAME]" at bounding box center [518, 88] width 93 height 22
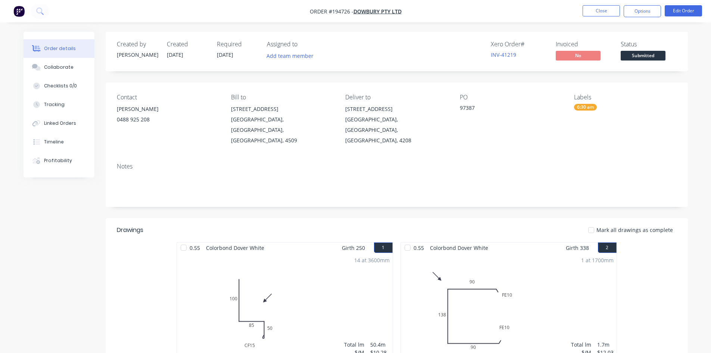
drag, startPoint x: 649, startPoint y: 16, endPoint x: 644, endPoint y: 19, distance: 5.7
click at [649, 16] on button "Options" at bounding box center [641, 11] width 37 height 12
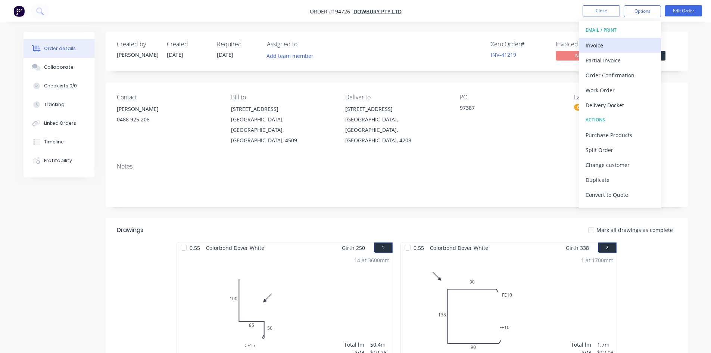
click at [623, 51] on button "Invoice" at bounding box center [620, 45] width 82 height 15
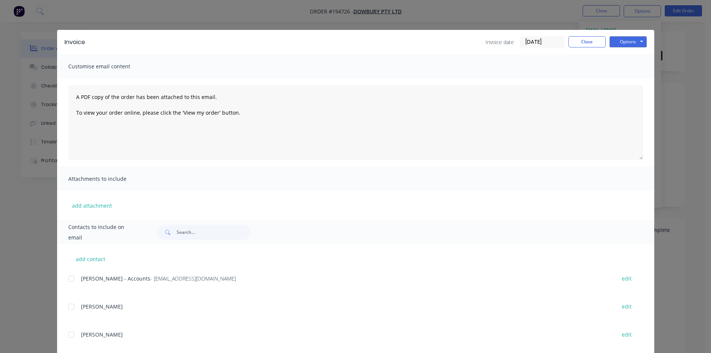
drag, startPoint x: 72, startPoint y: 276, endPoint x: 138, endPoint y: 245, distance: 73.1
click at [73, 276] on div at bounding box center [71, 278] width 15 height 15
click at [625, 40] on button "Options" at bounding box center [627, 41] width 37 height 11
click at [617, 79] on button "Email" at bounding box center [633, 79] width 48 height 12
click at [570, 42] on button "Close" at bounding box center [586, 41] width 37 height 11
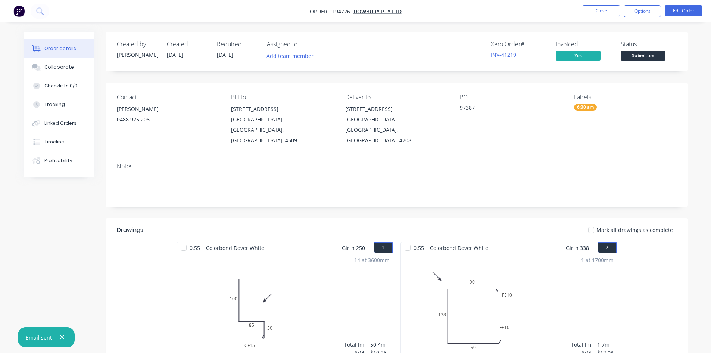
click at [586, 5] on nav "Order #194726 - Dowbury Pty Ltd Close Options Edit Order" at bounding box center [355, 11] width 711 height 22
click at [589, 11] on button "Close" at bounding box center [600, 10] width 37 height 11
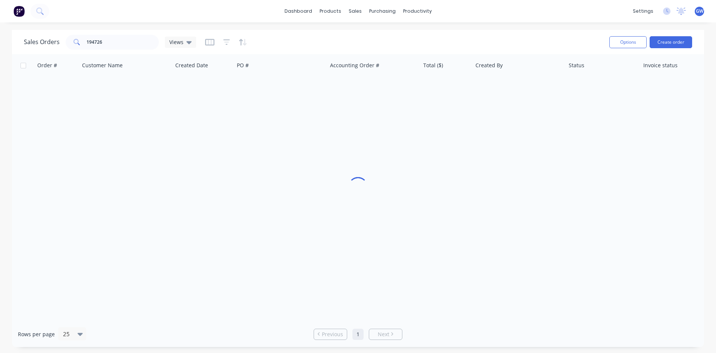
drag, startPoint x: 123, startPoint y: 53, endPoint x: 97, endPoint y: 51, distance: 26.9
click at [92, 50] on div "Sales Orders 194726 Views Options Create order" at bounding box center [358, 42] width 692 height 24
click at [120, 46] on input "194726" at bounding box center [123, 42] width 73 height 15
type input "194707"
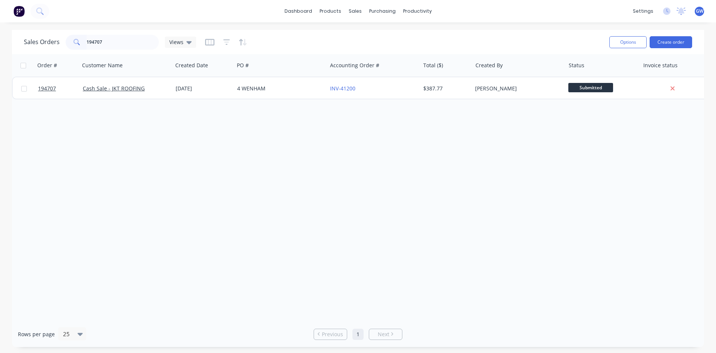
click at [476, 90] on div "[PERSON_NAME]" at bounding box center [516, 88] width 83 height 7
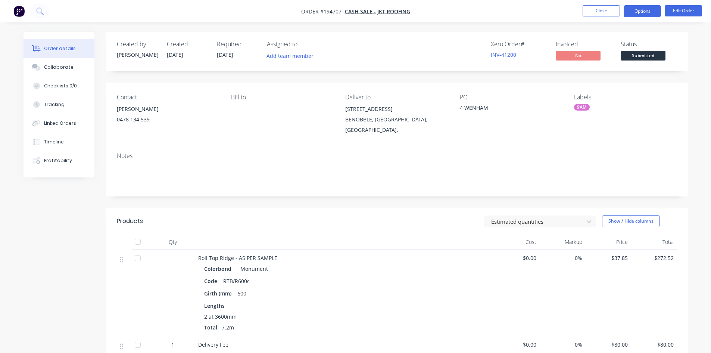
click at [654, 11] on button "Options" at bounding box center [641, 11] width 37 height 12
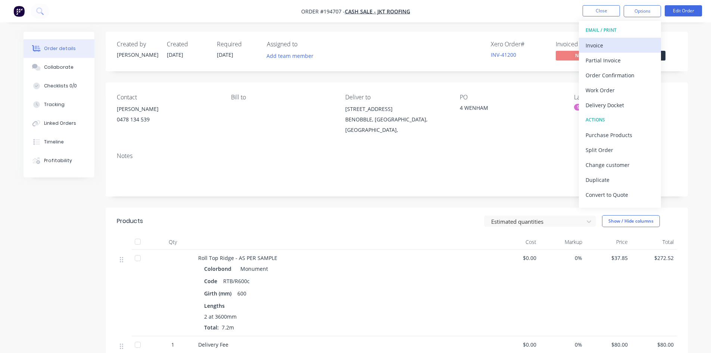
click at [627, 43] on div "Invoice" at bounding box center [619, 45] width 69 height 11
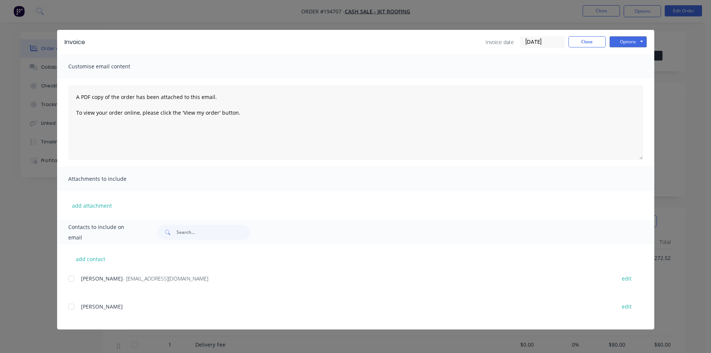
click at [72, 277] on div at bounding box center [71, 278] width 15 height 15
click at [630, 40] on button "Options" at bounding box center [627, 41] width 37 height 11
click at [642, 84] on button "Email" at bounding box center [633, 79] width 48 height 12
click at [591, 41] on button "Close" at bounding box center [586, 41] width 37 height 11
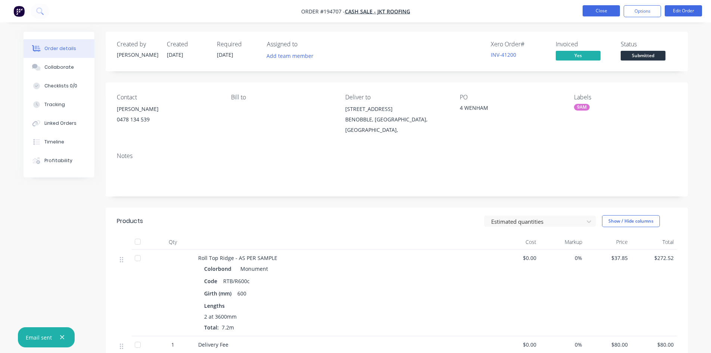
click at [595, 7] on button "Close" at bounding box center [600, 10] width 37 height 11
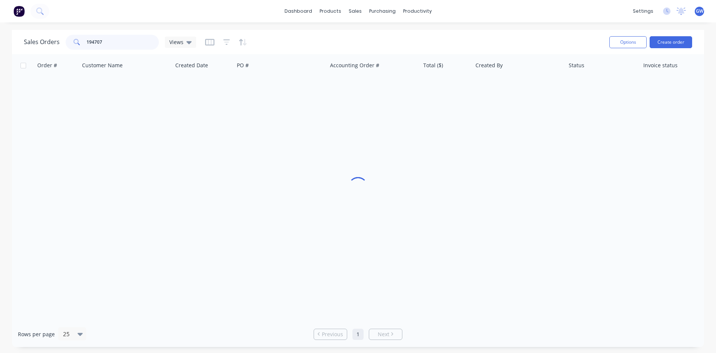
drag, startPoint x: 126, startPoint y: 46, endPoint x: 4, endPoint y: 28, distance: 123.2
click at [7, 29] on div "dashboard products sales purchasing productivity dashboard products Product Cat…" at bounding box center [358, 176] width 716 height 353
type input "194492"
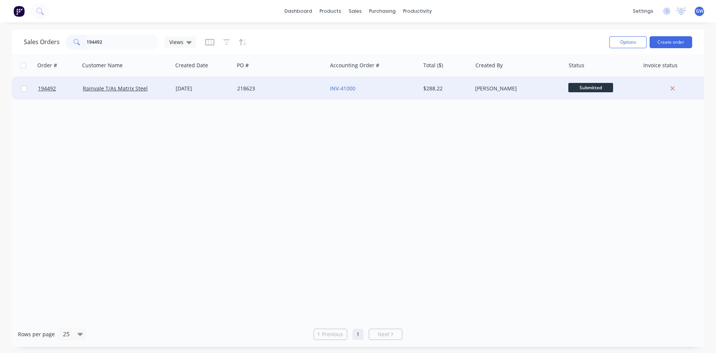
click at [461, 82] on div "$288.22" at bounding box center [446, 88] width 52 height 22
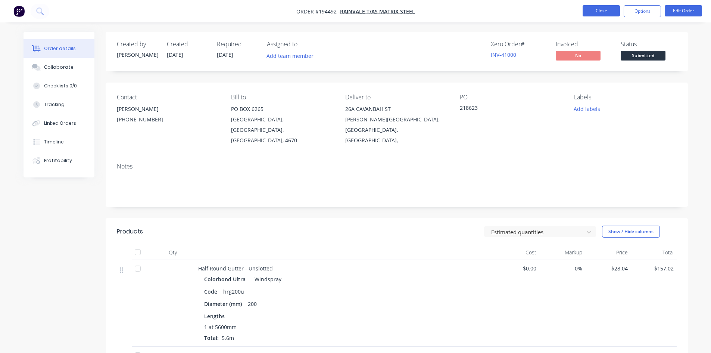
click at [592, 6] on button "Close" at bounding box center [600, 10] width 37 height 11
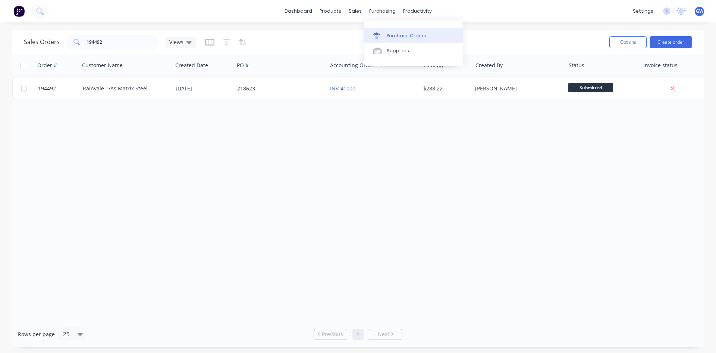
click at [395, 42] on link "Purchase Orders" at bounding box center [413, 35] width 99 height 15
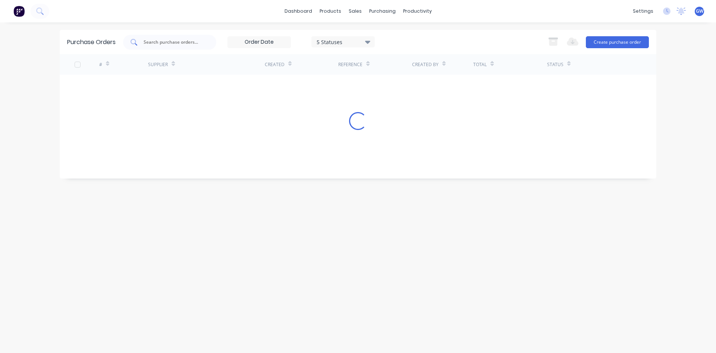
click at [152, 42] on input "text" at bounding box center [174, 41] width 62 height 7
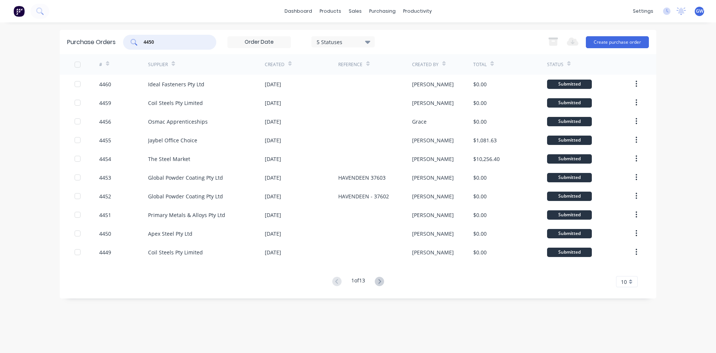
type input "4450"
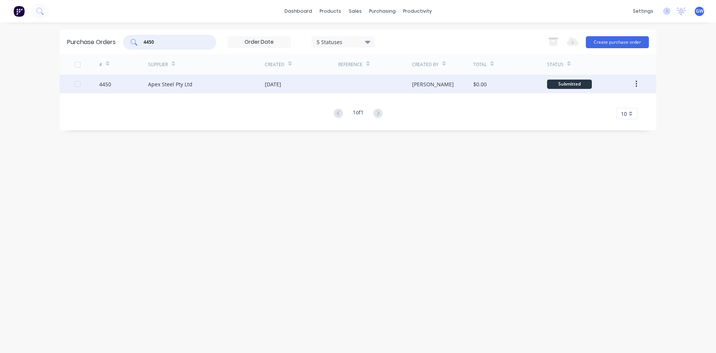
click at [435, 85] on div "[PERSON_NAME]" at bounding box center [443, 84] width 62 height 19
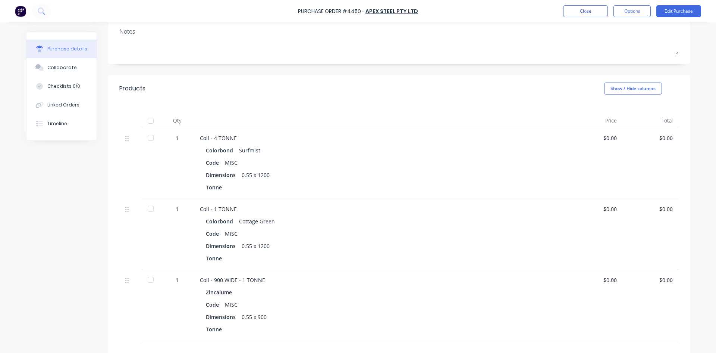
scroll to position [149, 0]
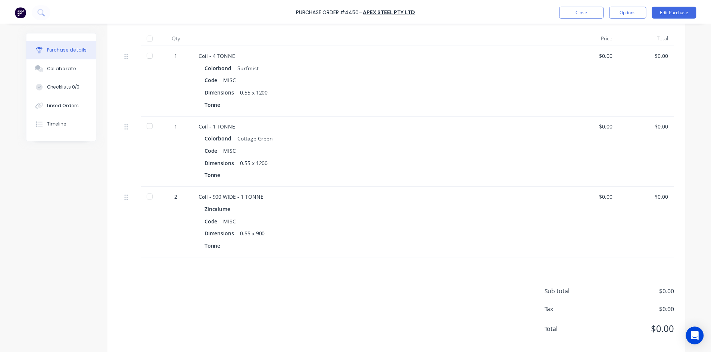
scroll to position [187, 0]
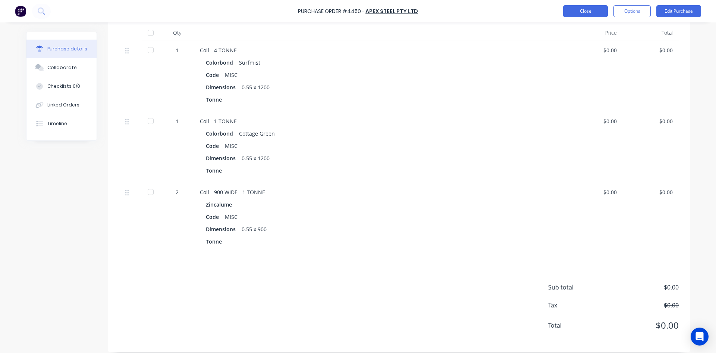
click at [573, 12] on button "Close" at bounding box center [585, 11] width 45 height 12
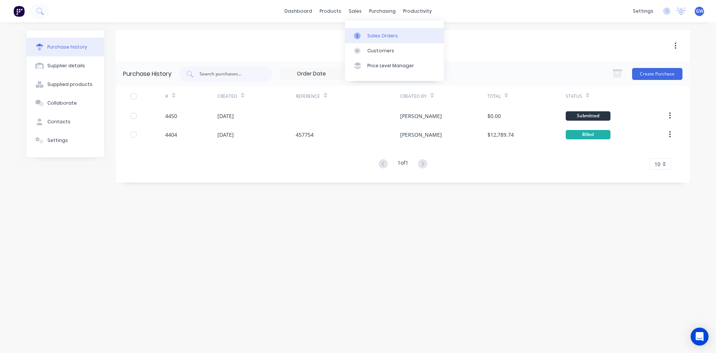
click at [371, 29] on link "Sales Orders" at bounding box center [394, 35] width 99 height 15
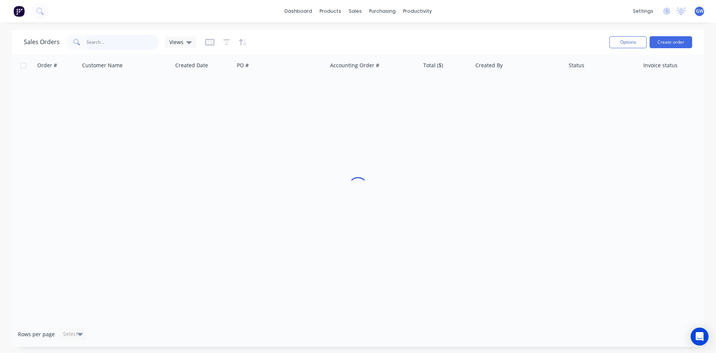
click at [132, 46] on input "text" at bounding box center [123, 42] width 73 height 15
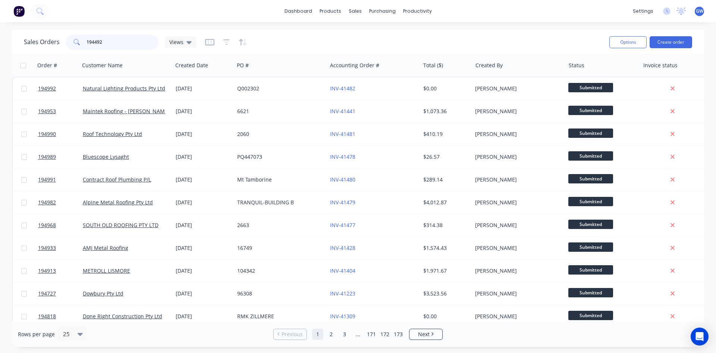
type input "194492"
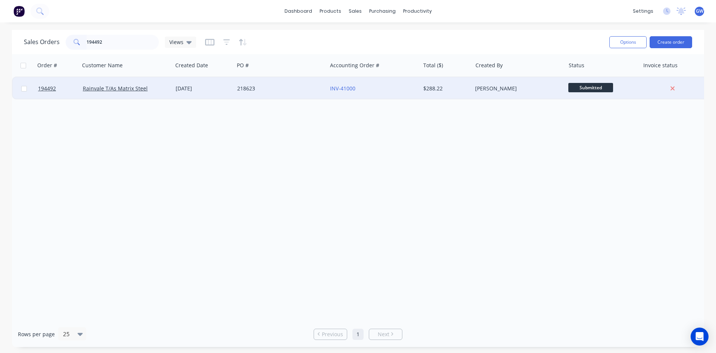
click at [449, 82] on div "$288.22" at bounding box center [446, 88] width 52 height 22
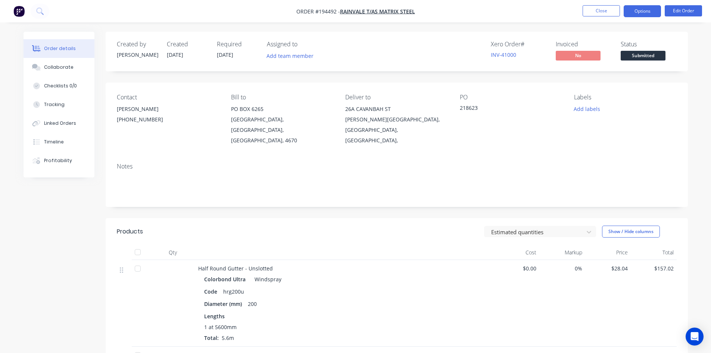
click at [645, 10] on button "Options" at bounding box center [641, 11] width 37 height 12
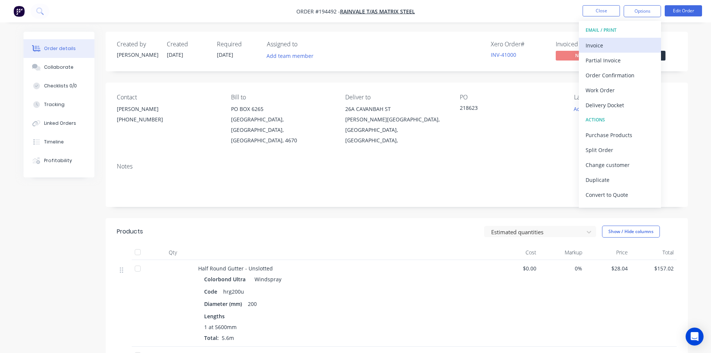
click at [626, 43] on div "Invoice" at bounding box center [619, 45] width 69 height 11
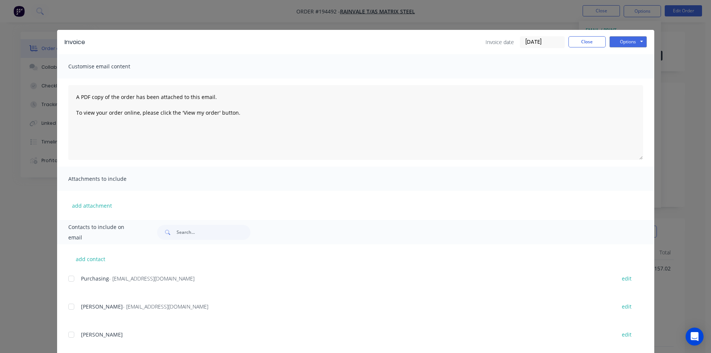
click at [72, 279] on div at bounding box center [71, 278] width 15 height 15
click at [75, 305] on div at bounding box center [71, 306] width 15 height 15
click at [615, 40] on button "Options" at bounding box center [627, 41] width 37 height 11
click at [623, 80] on button "Email" at bounding box center [633, 79] width 48 height 12
drag, startPoint x: 583, startPoint y: 44, endPoint x: 583, endPoint y: 23, distance: 21.3
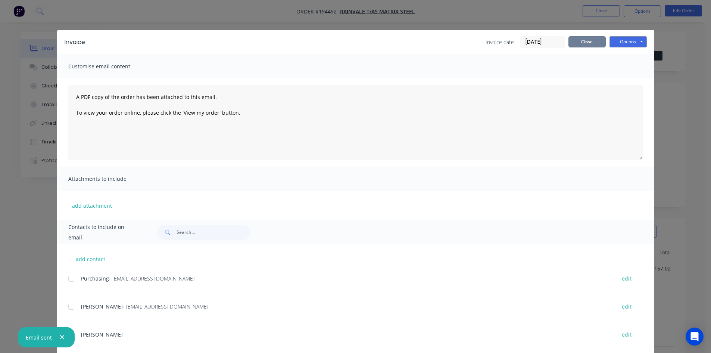
click at [583, 41] on button "Close" at bounding box center [586, 41] width 37 height 11
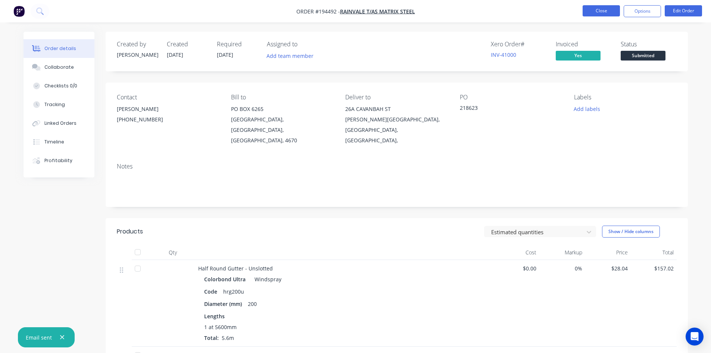
click at [594, 12] on button "Close" at bounding box center [600, 10] width 37 height 11
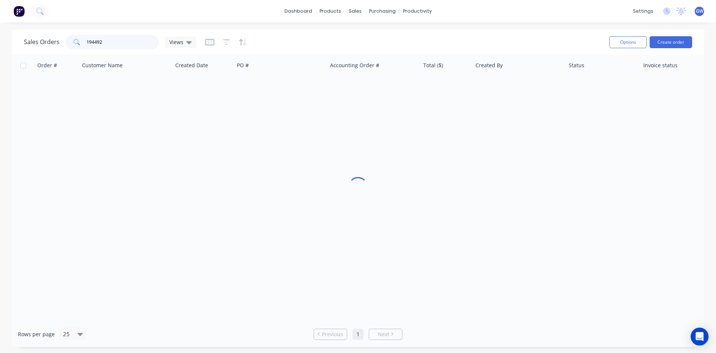
click at [111, 45] on input "194492" at bounding box center [123, 42] width 73 height 15
type input "194722"
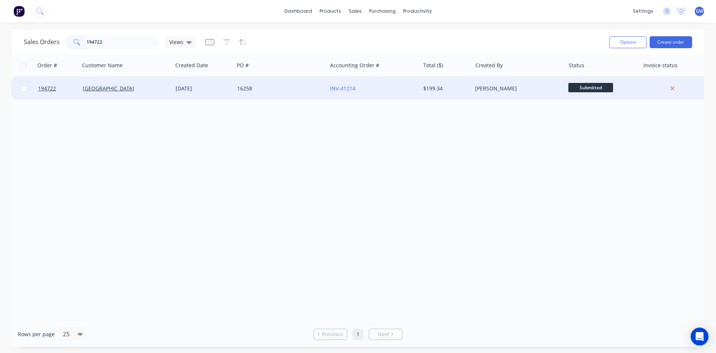
click at [468, 83] on div "$199.34" at bounding box center [446, 88] width 52 height 22
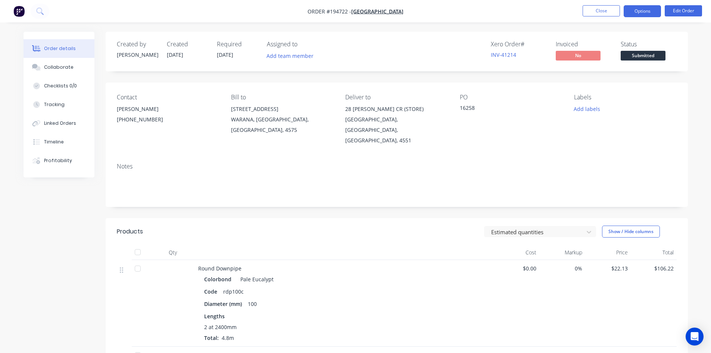
click at [635, 14] on button "Options" at bounding box center [641, 11] width 37 height 12
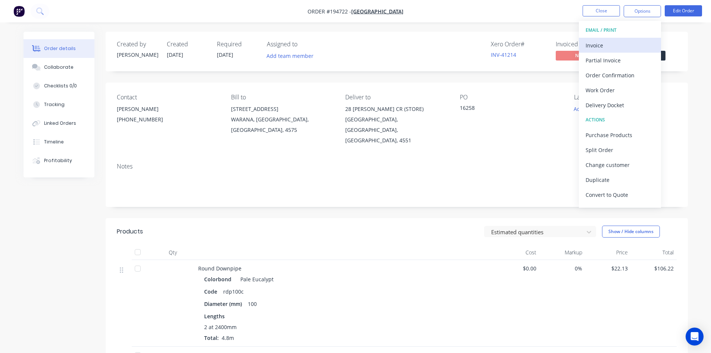
click at [627, 44] on div "Invoice" at bounding box center [619, 45] width 69 height 11
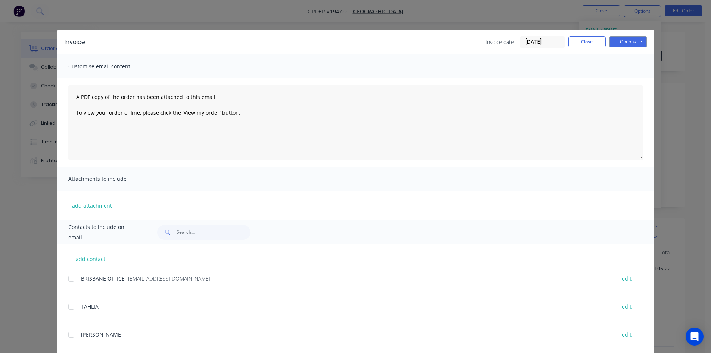
drag, startPoint x: 73, startPoint y: 279, endPoint x: 109, endPoint y: 264, distance: 38.3
click at [73, 279] on div at bounding box center [71, 278] width 15 height 15
drag, startPoint x: 625, startPoint y: 43, endPoint x: 630, endPoint y: 48, distance: 7.9
click at [625, 43] on button "Options" at bounding box center [627, 41] width 37 height 11
click at [636, 78] on button "Email" at bounding box center [633, 79] width 48 height 12
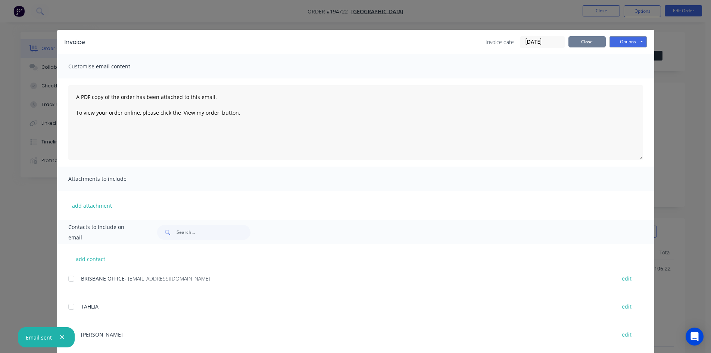
click at [568, 44] on button "Close" at bounding box center [586, 41] width 37 height 11
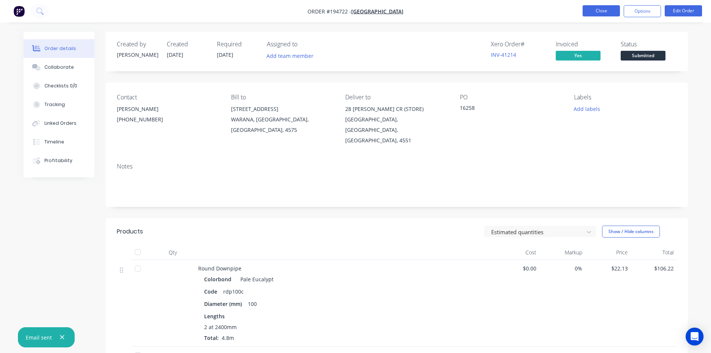
click at [589, 10] on button "Close" at bounding box center [600, 10] width 37 height 11
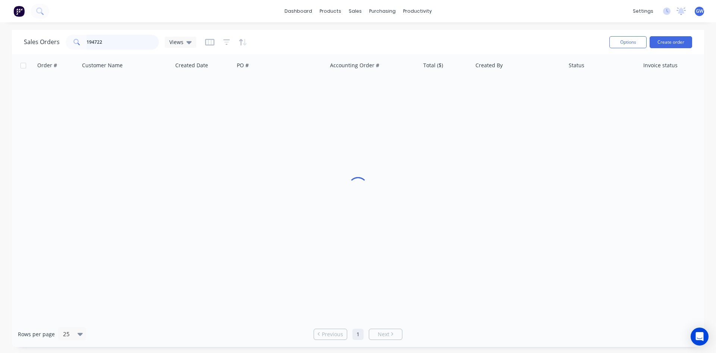
click at [99, 42] on input "194722" at bounding box center [123, 42] width 73 height 15
type input "194766"
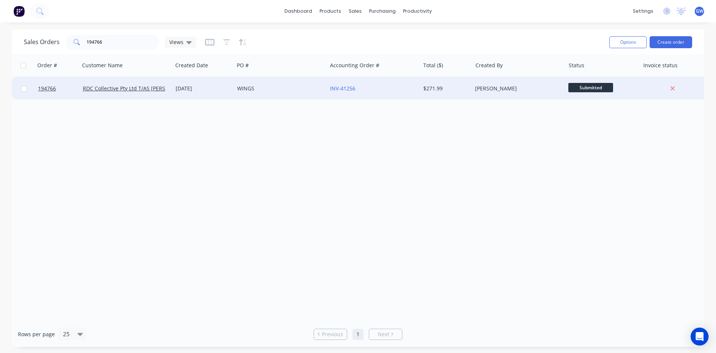
click at [482, 95] on div "[PERSON_NAME]" at bounding box center [518, 88] width 93 height 22
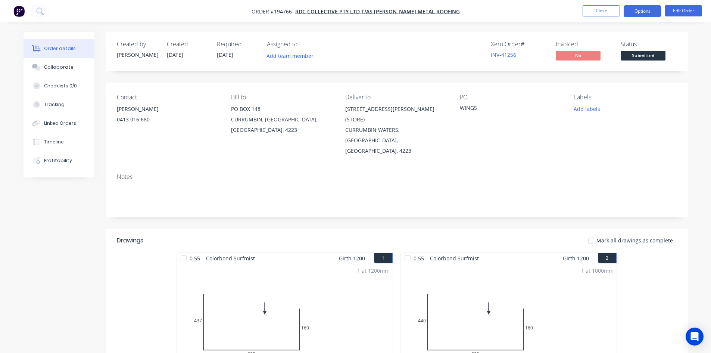
click at [635, 13] on button "Options" at bounding box center [641, 11] width 37 height 12
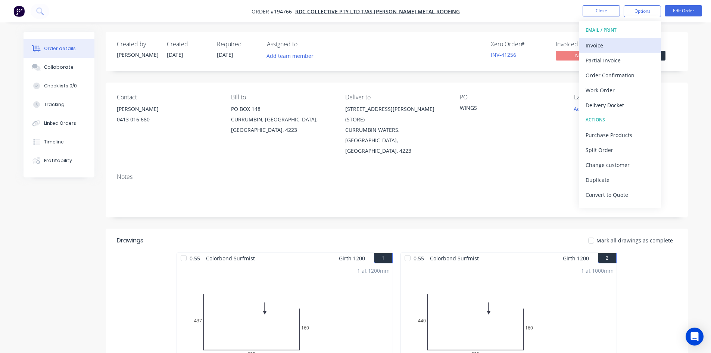
click at [613, 41] on div "Invoice" at bounding box center [619, 45] width 69 height 11
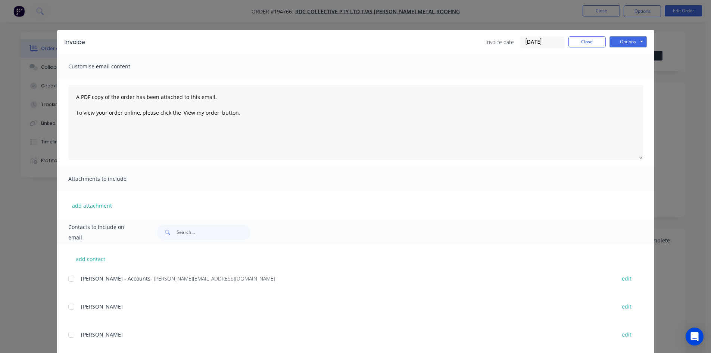
click at [67, 281] on div at bounding box center [71, 278] width 15 height 15
click at [616, 37] on button "Options" at bounding box center [627, 41] width 37 height 11
click at [629, 78] on button "Email" at bounding box center [633, 79] width 48 height 12
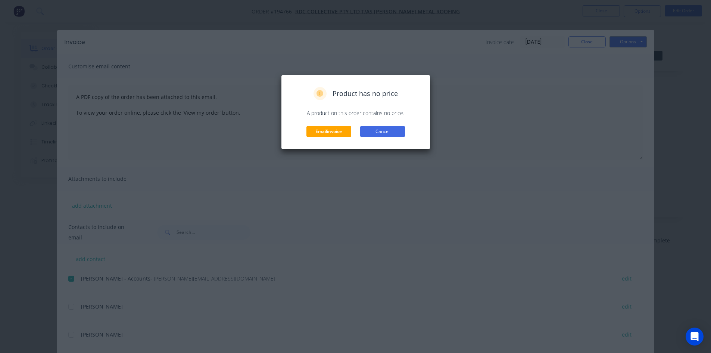
click at [385, 128] on button "Cancel" at bounding box center [382, 131] width 45 height 11
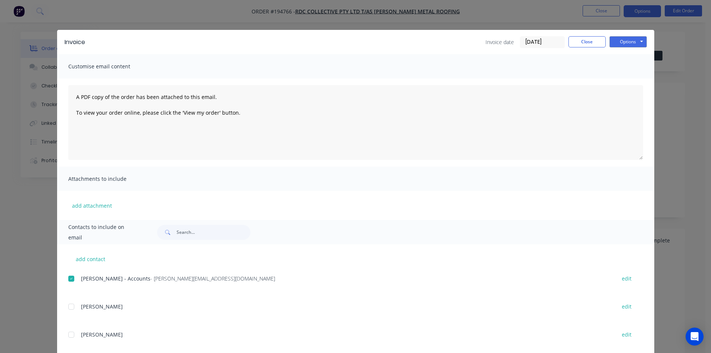
drag, startPoint x: 599, startPoint y: 18, endPoint x: 655, endPoint y: 15, distance: 56.4
click at [601, 17] on div "Invoice Invoice date 08/10/25 Close Options Preview Print Email Customise email…" at bounding box center [355, 176] width 711 height 353
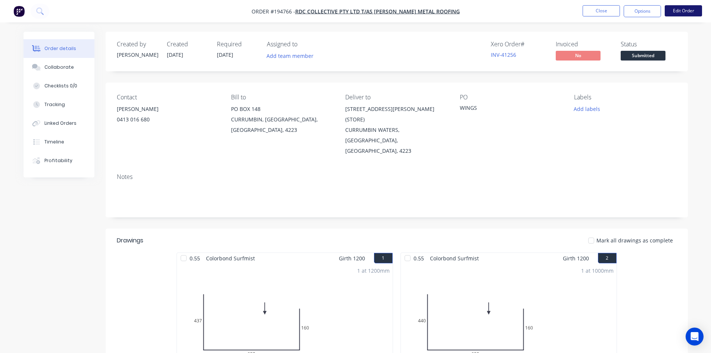
click at [660, 13] on button "Options" at bounding box center [641, 11] width 37 height 12
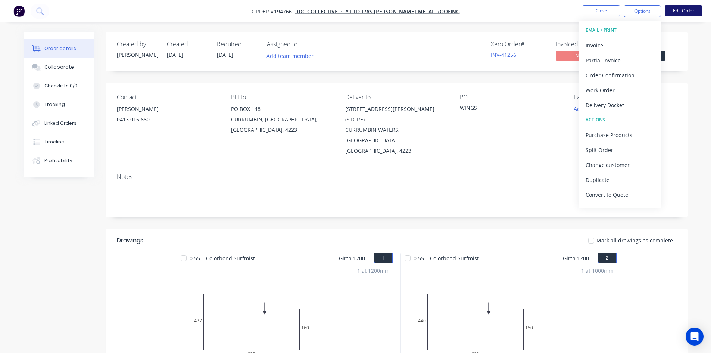
click at [686, 12] on button "Edit Order" at bounding box center [682, 10] width 37 height 11
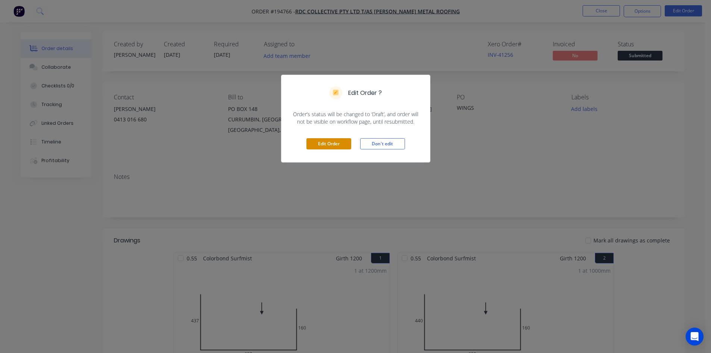
click at [341, 142] on button "Edit Order" at bounding box center [328, 143] width 45 height 11
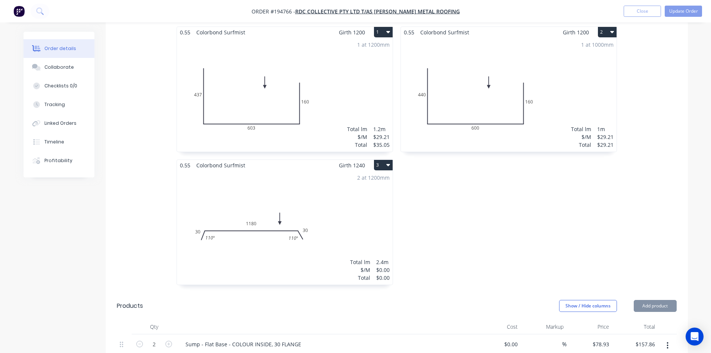
scroll to position [261, 0]
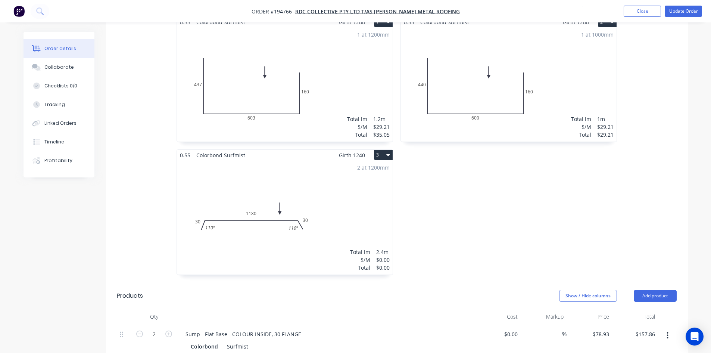
click at [367, 173] on div "2 at 1200mm Total lm $/M Total 2.4m $0.00 $0.00" at bounding box center [285, 217] width 216 height 114
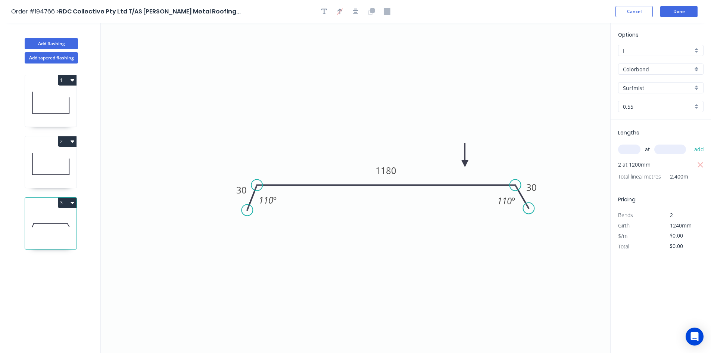
click at [635, 151] on input "text" at bounding box center [629, 149] width 22 height 10
type input "2"
type input "1240"
click at [690, 143] on button "add" at bounding box center [699, 149] width 18 height 13
click at [383, 174] on tspan "1180" at bounding box center [385, 170] width 21 height 12
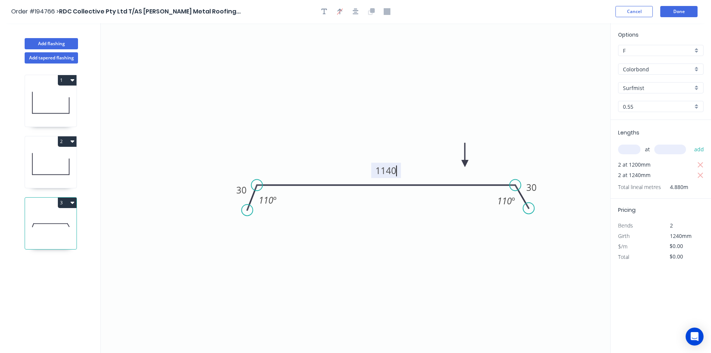
type input "$29.21"
click at [698, 163] on icon "button" at bounding box center [700, 165] width 6 height 6
type input "$72.44"
click at [325, 10] on icon "button" at bounding box center [324, 11] width 6 height 7
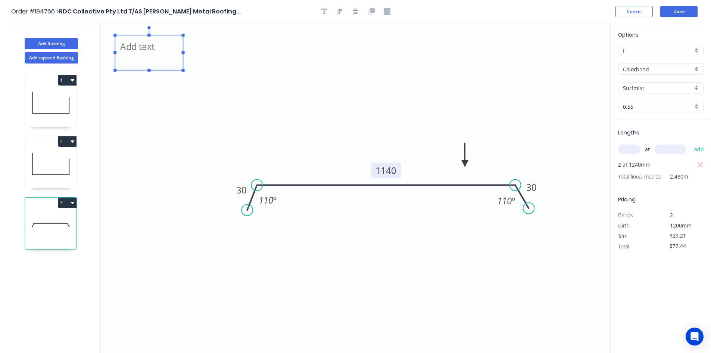
drag, startPoint x: 169, startPoint y: 48, endPoint x: 241, endPoint y: 70, distance: 75.5
click at [179, 66] on textarea at bounding box center [149, 53] width 60 height 28
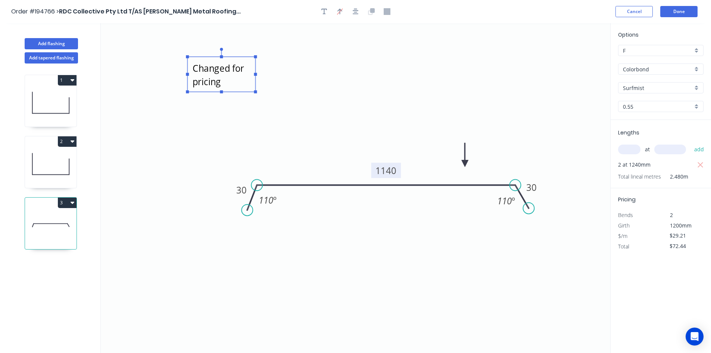
click at [542, 118] on icon "Changed for pricing 30 1140 30 110 º 110 º" at bounding box center [355, 187] width 509 height 329
type textarea "Changed for pricing"
click at [688, 12] on button "Done" at bounding box center [678, 11] width 37 height 11
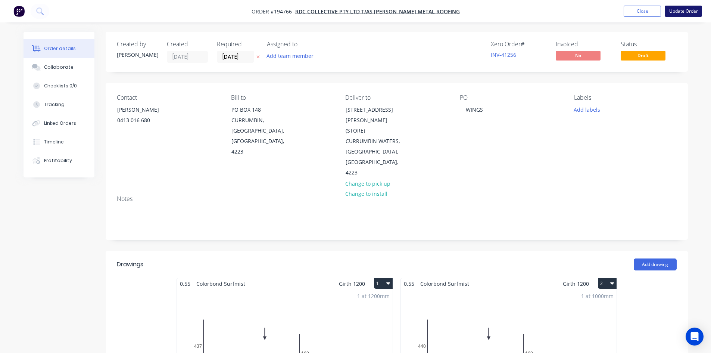
click at [688, 7] on button "Update Order" at bounding box center [682, 11] width 37 height 11
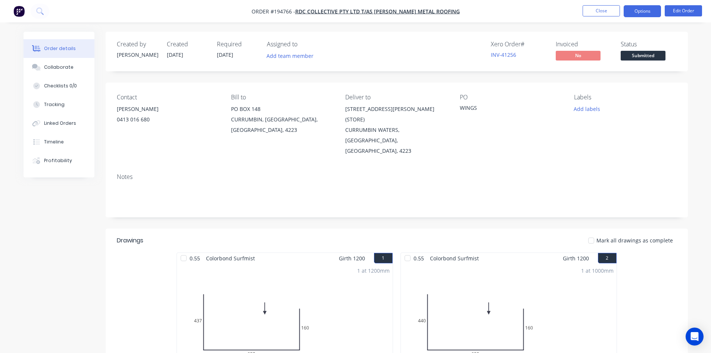
click at [644, 11] on button "Options" at bounding box center [641, 11] width 37 height 12
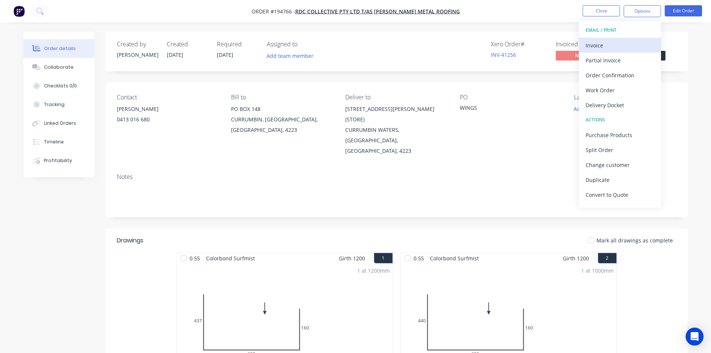
click at [629, 38] on button "Invoice" at bounding box center [620, 45] width 82 height 15
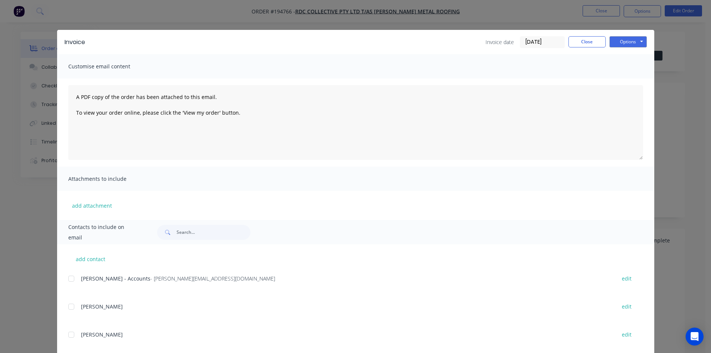
click at [69, 277] on div at bounding box center [71, 278] width 15 height 15
click at [642, 41] on button "Options" at bounding box center [627, 41] width 37 height 11
click at [632, 78] on button "Email" at bounding box center [633, 79] width 48 height 12
click at [582, 44] on button "Close" at bounding box center [586, 41] width 37 height 11
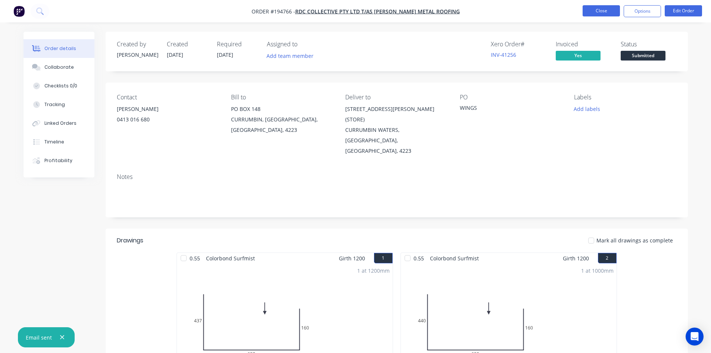
click at [592, 14] on button "Close" at bounding box center [600, 10] width 37 height 11
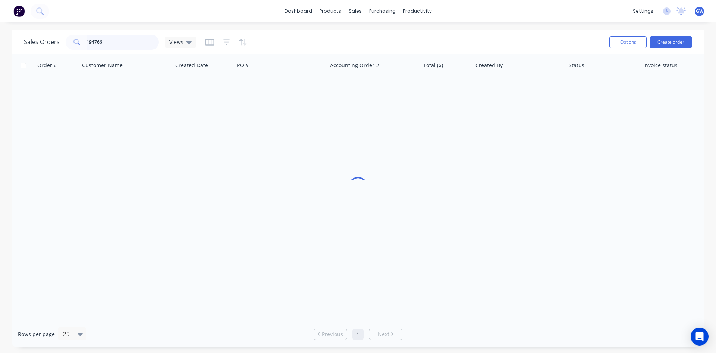
click at [96, 43] on input "194766" at bounding box center [123, 42] width 73 height 15
type input "194764"
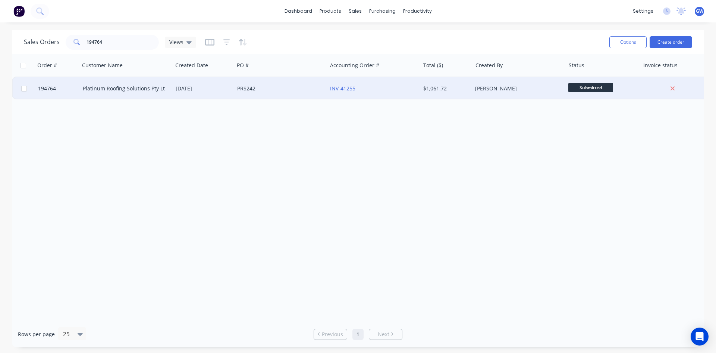
click at [504, 79] on div "[PERSON_NAME]" at bounding box center [518, 88] width 93 height 22
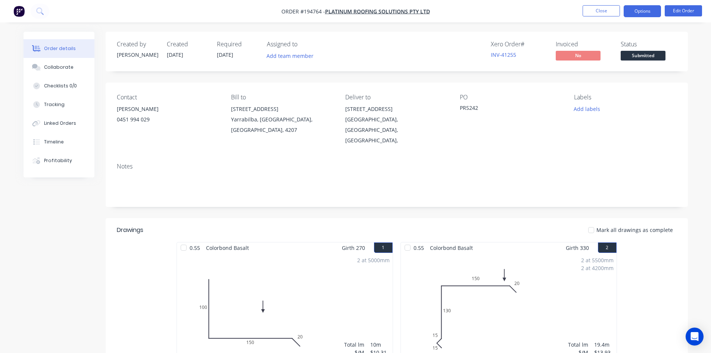
click at [644, 10] on button "Options" at bounding box center [641, 11] width 37 height 12
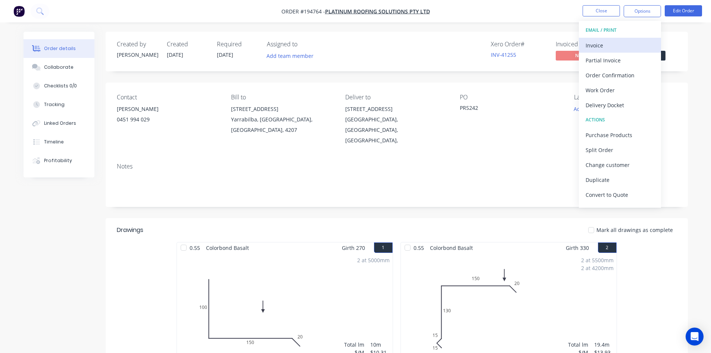
click at [630, 38] on button "Invoice" at bounding box center [620, 45] width 82 height 15
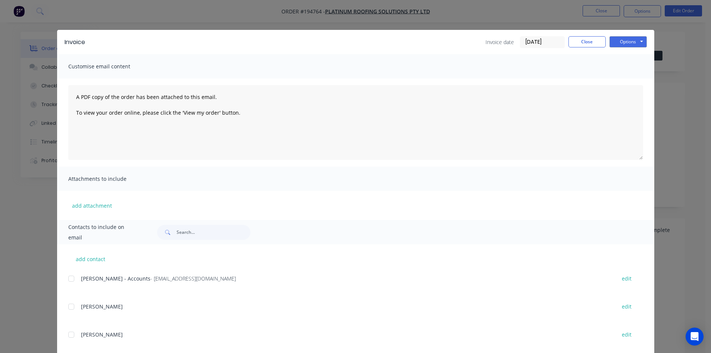
click at [67, 279] on div at bounding box center [71, 278] width 15 height 15
click at [616, 41] on button "Options" at bounding box center [627, 41] width 37 height 11
click at [636, 79] on button "Email" at bounding box center [633, 79] width 48 height 12
drag, startPoint x: 593, startPoint y: 49, endPoint x: 591, endPoint y: 46, distance: 3.8
click at [593, 49] on div "Invoice Invoice date [DATE] Close Options Preview Print Email" at bounding box center [355, 42] width 597 height 24
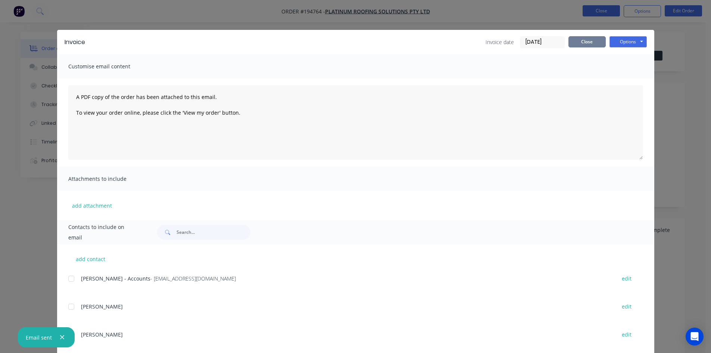
drag, startPoint x: 591, startPoint y: 46, endPoint x: 596, endPoint y: 15, distance: 31.7
click at [591, 46] on button "Close" at bounding box center [586, 41] width 37 height 11
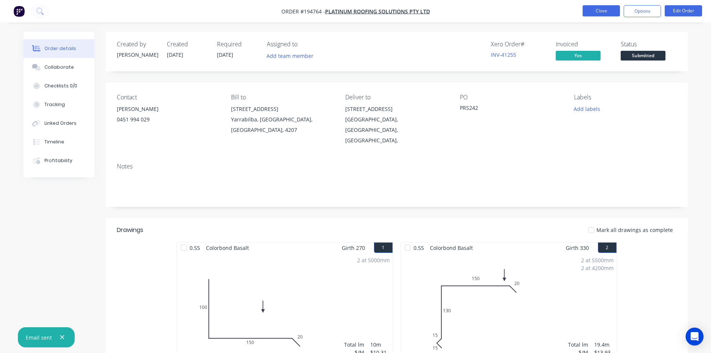
click at [597, 13] on button "Close" at bounding box center [600, 10] width 37 height 11
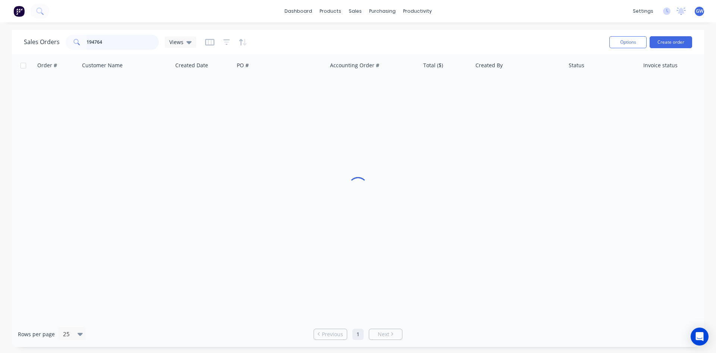
click at [120, 38] on input "194764" at bounding box center [123, 42] width 73 height 15
drag, startPoint x: 120, startPoint y: 38, endPoint x: 206, endPoint y: 0, distance: 93.2
click at [120, 37] on input "194764" at bounding box center [123, 42] width 73 height 15
type input "194743"
click at [491, 86] on div "[PERSON_NAME]" at bounding box center [516, 88] width 83 height 7
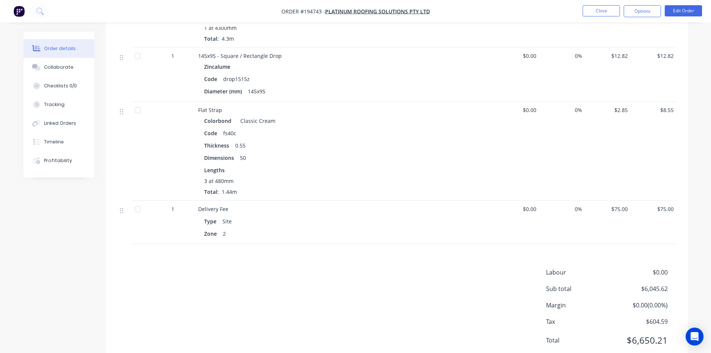
scroll to position [2053, 0]
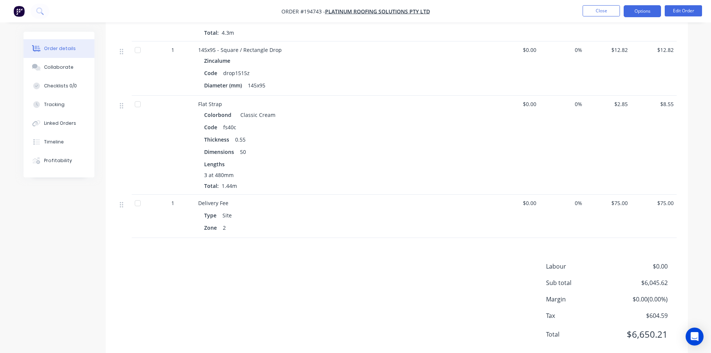
click at [645, 12] on button "Options" at bounding box center [641, 11] width 37 height 12
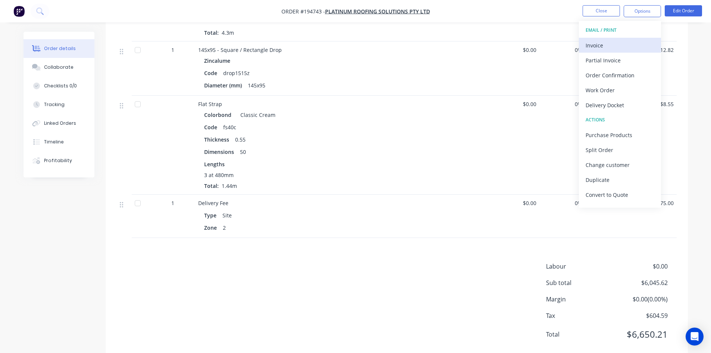
click at [627, 48] on div "Invoice" at bounding box center [619, 45] width 69 height 11
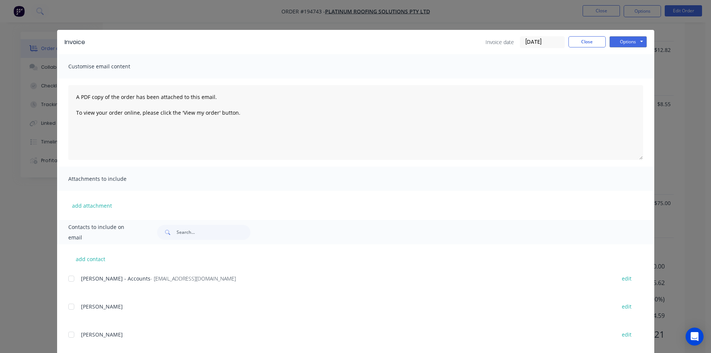
click at [67, 279] on div at bounding box center [71, 278] width 15 height 15
click at [619, 46] on button "Options" at bounding box center [627, 41] width 37 height 11
click at [627, 79] on button "Email" at bounding box center [633, 79] width 48 height 12
click at [590, 38] on button "Close" at bounding box center [586, 41] width 37 height 11
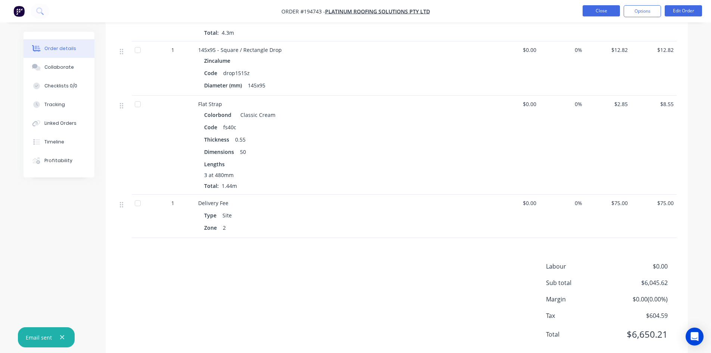
click at [602, 15] on button "Close" at bounding box center [600, 10] width 37 height 11
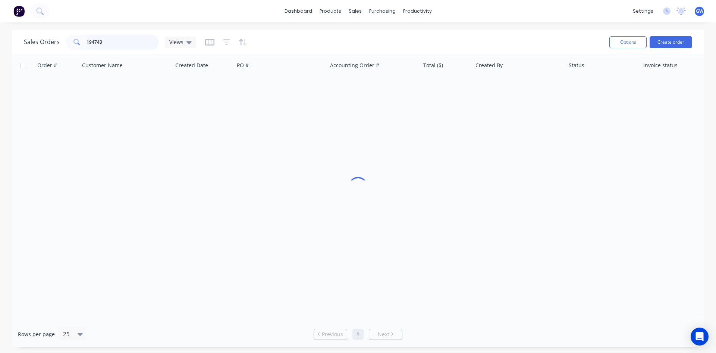
click at [116, 38] on input "194743" at bounding box center [123, 42] width 73 height 15
type input "194668"
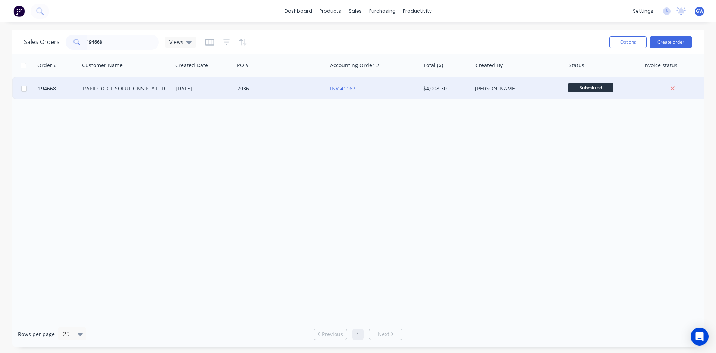
click at [443, 87] on div "$4,008.30" at bounding box center [445, 88] width 44 height 7
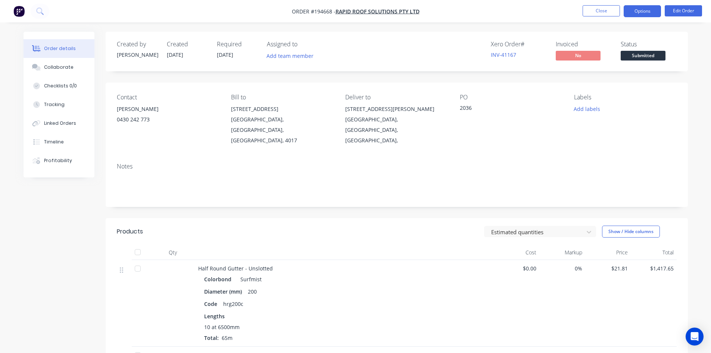
click at [639, 10] on button "Options" at bounding box center [641, 11] width 37 height 12
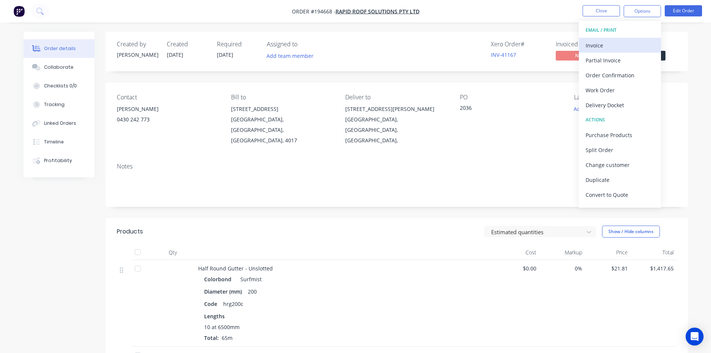
click at [622, 38] on button "Invoice" at bounding box center [620, 45] width 82 height 15
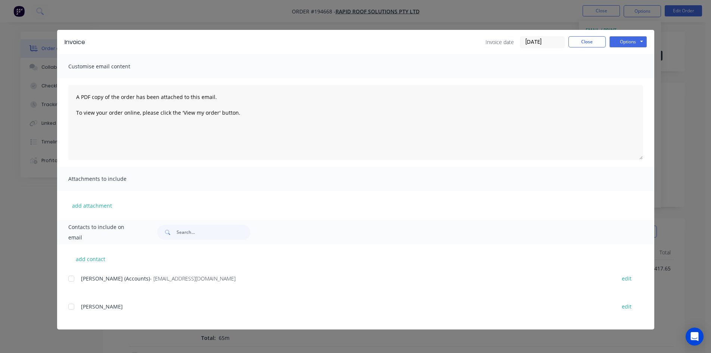
drag, startPoint x: 75, startPoint y: 278, endPoint x: 156, endPoint y: 262, distance: 82.2
click at [76, 277] on div at bounding box center [71, 278] width 15 height 15
click at [634, 40] on button "Options" at bounding box center [627, 41] width 37 height 11
click at [645, 78] on button "Email" at bounding box center [633, 79] width 48 height 12
click at [579, 40] on button "Close" at bounding box center [586, 41] width 37 height 11
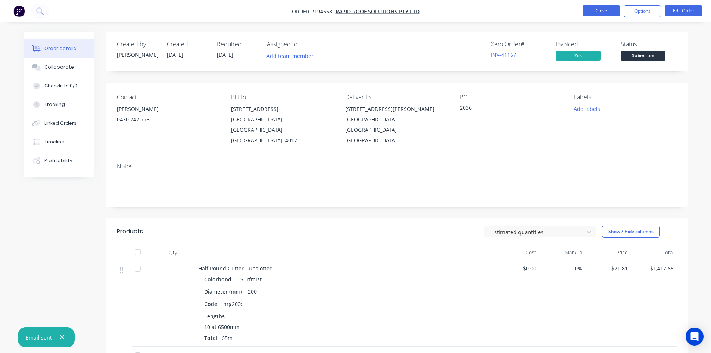
click at [598, 9] on button "Close" at bounding box center [600, 10] width 37 height 11
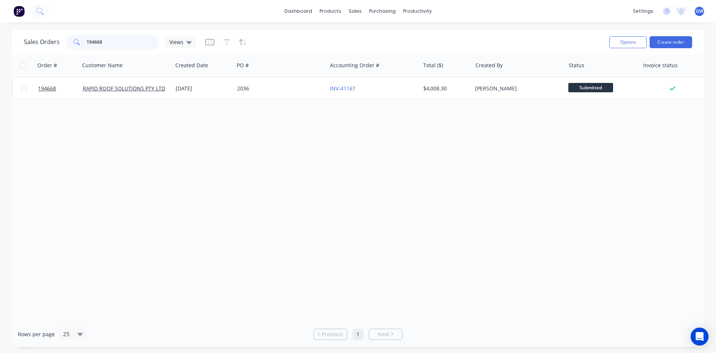
click at [115, 39] on input "194668" at bounding box center [123, 42] width 73 height 15
type input "194654"
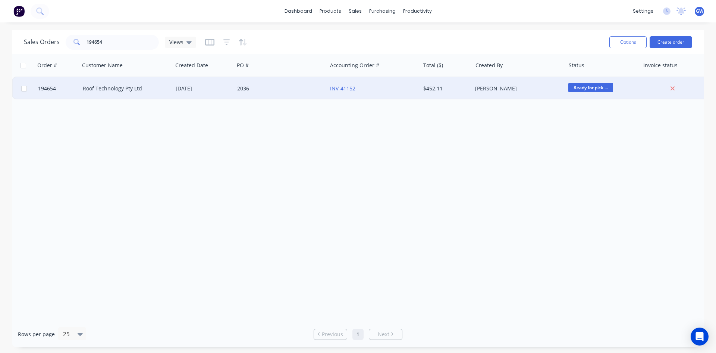
click at [379, 87] on div "INV-41152" at bounding box center [371, 88] width 83 height 7
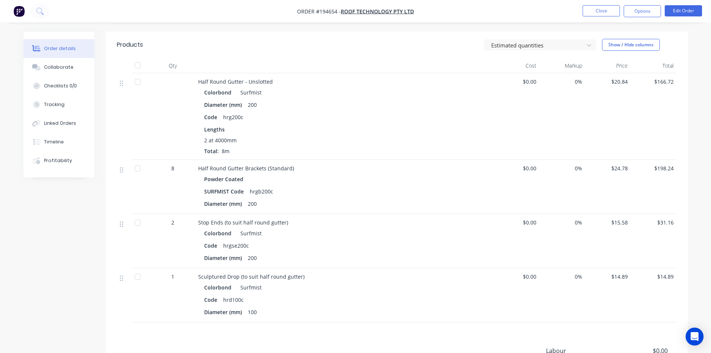
scroll to position [278, 0]
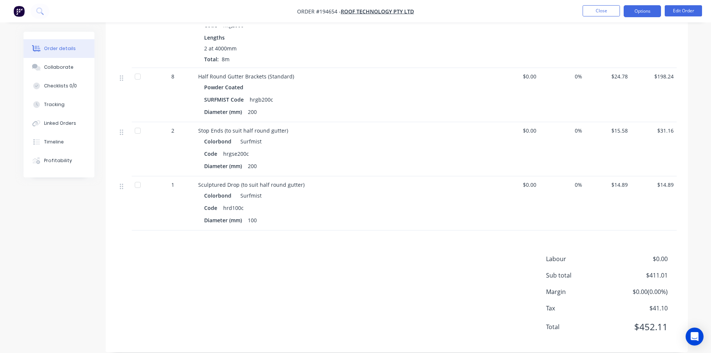
click at [639, 12] on button "Options" at bounding box center [641, 11] width 37 height 12
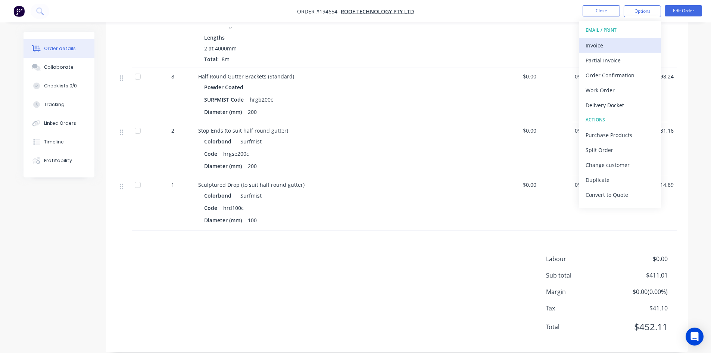
click at [626, 43] on div "Invoice" at bounding box center [619, 45] width 69 height 11
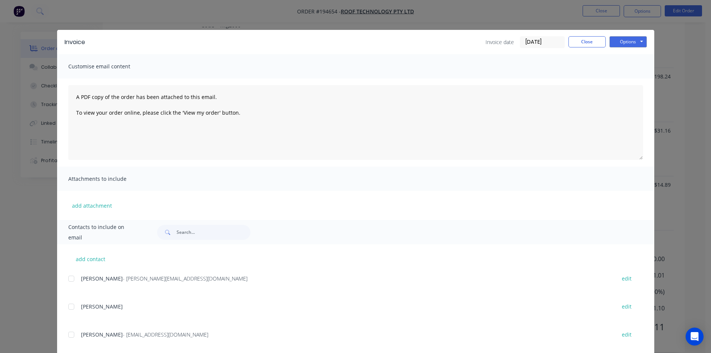
click at [73, 279] on div at bounding box center [71, 278] width 15 height 15
click at [622, 47] on button "Options" at bounding box center [627, 41] width 37 height 11
click at [635, 81] on button "Email" at bounding box center [633, 79] width 48 height 12
click at [576, 43] on button "Close" at bounding box center [586, 41] width 37 height 11
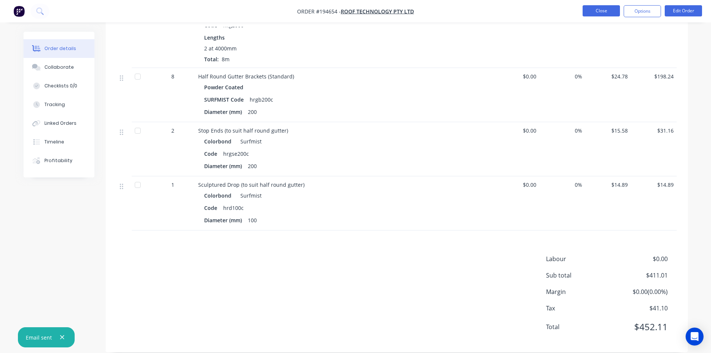
click at [608, 10] on button "Close" at bounding box center [600, 10] width 37 height 11
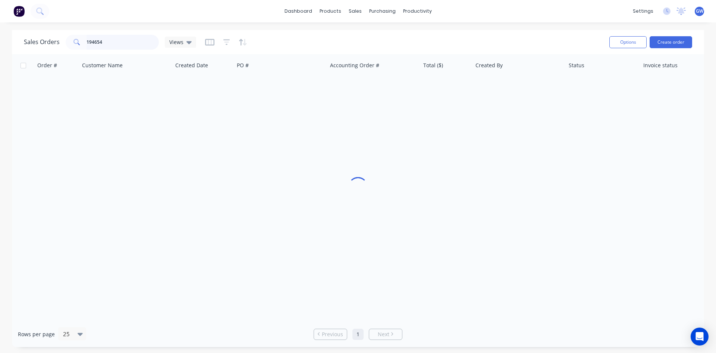
click at [132, 44] on input "194654" at bounding box center [123, 42] width 73 height 15
type input "194526"
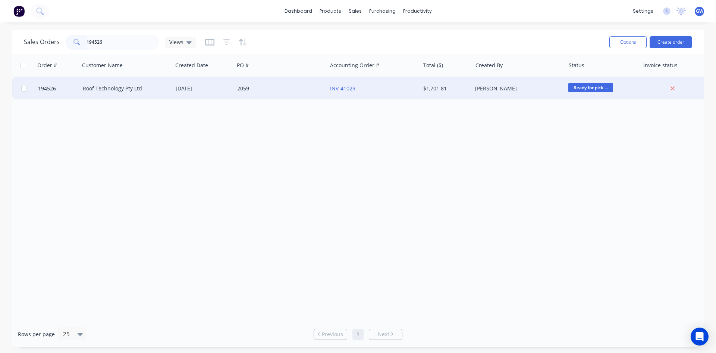
click at [528, 79] on div "[PERSON_NAME]" at bounding box center [518, 88] width 93 height 22
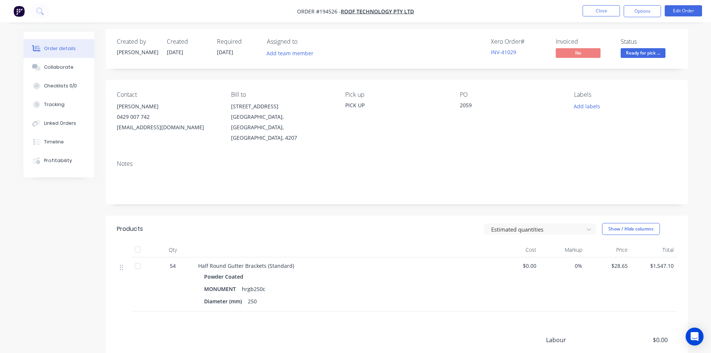
scroll to position [84, 0]
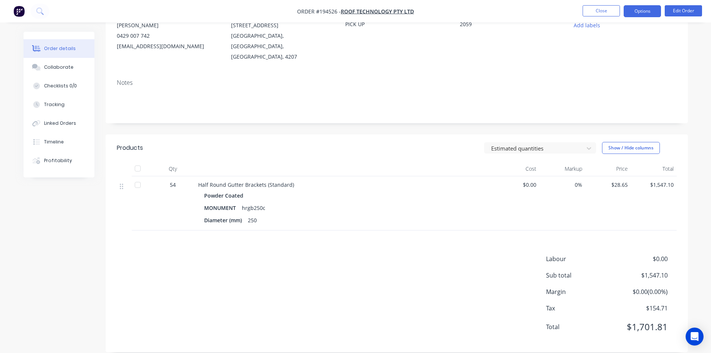
click at [639, 12] on button "Options" at bounding box center [641, 11] width 37 height 12
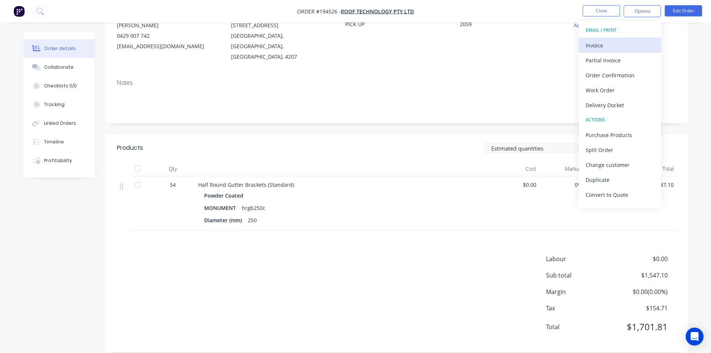
click at [627, 46] on div "Invoice" at bounding box center [619, 45] width 69 height 11
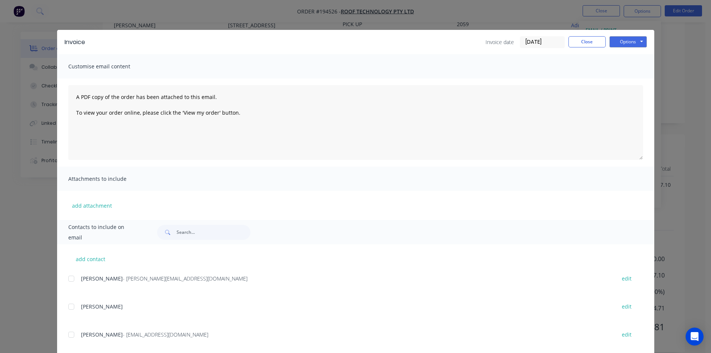
click at [69, 278] on div at bounding box center [71, 278] width 15 height 15
click at [629, 40] on button "Options" at bounding box center [627, 41] width 37 height 11
click at [629, 75] on button "Email" at bounding box center [633, 79] width 48 height 12
drag, startPoint x: 597, startPoint y: 40, endPoint x: 591, endPoint y: 17, distance: 24.3
click at [596, 40] on button "Close" at bounding box center [586, 41] width 37 height 11
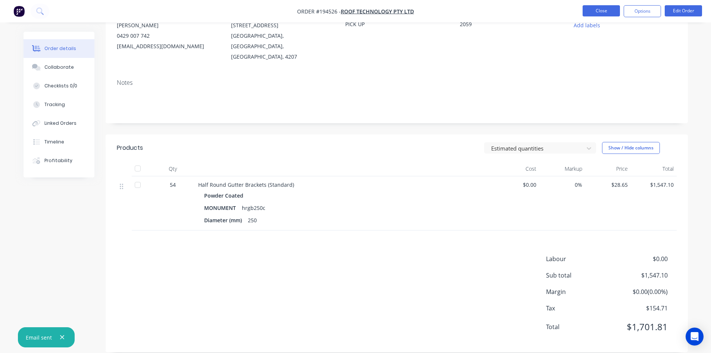
click at [597, 13] on button "Close" at bounding box center [600, 10] width 37 height 11
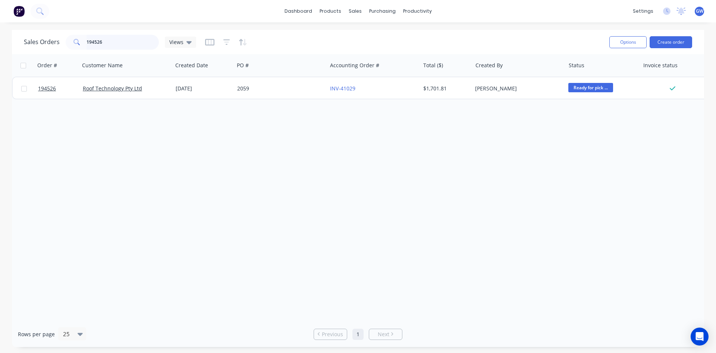
click at [106, 41] on input "194526" at bounding box center [123, 42] width 73 height 15
type input "194094"
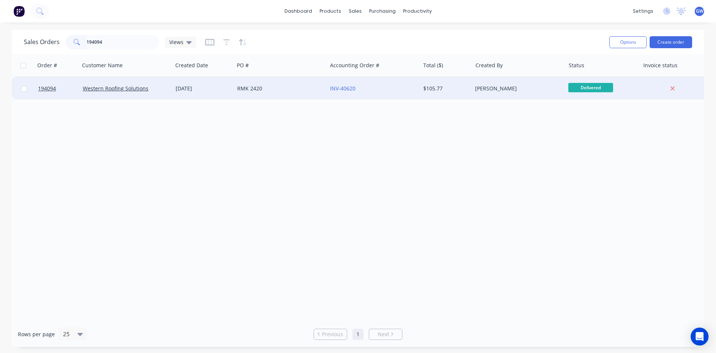
click at [515, 90] on div "[PERSON_NAME]" at bounding box center [516, 88] width 83 height 7
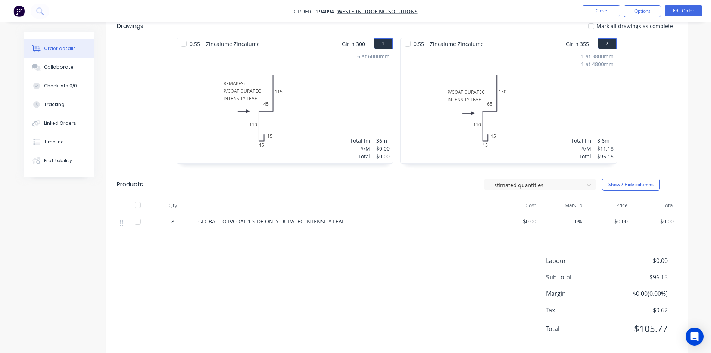
scroll to position [216, 0]
